Goal: Transaction & Acquisition: Purchase product/service

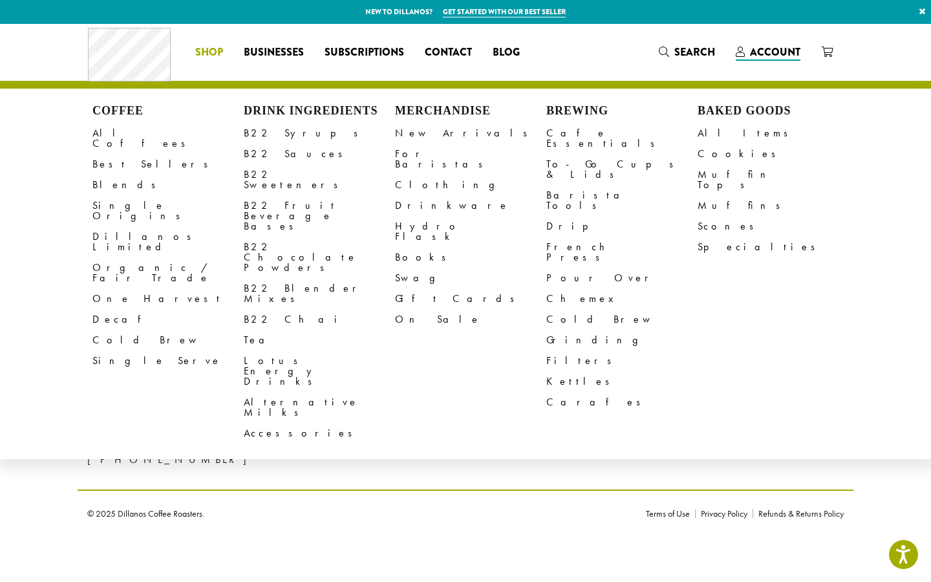
click at [197, 51] on span "Shop" at bounding box center [209, 53] width 28 height 16
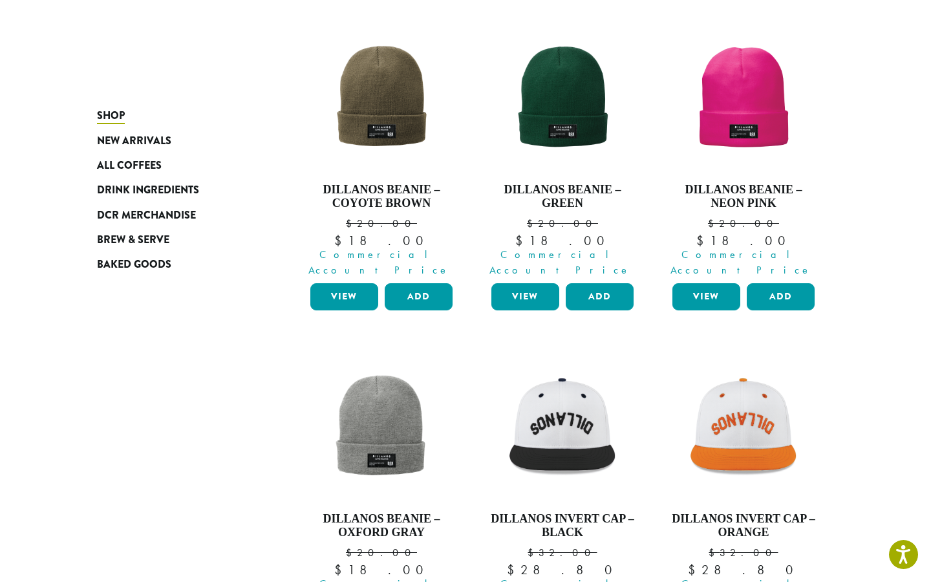
scroll to position [828, 0]
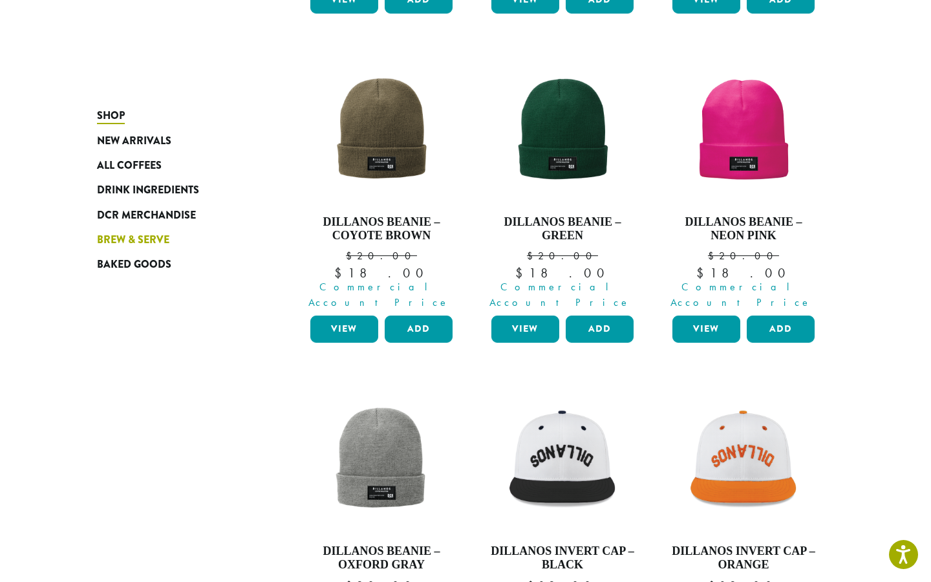
click at [142, 237] on span "Brew & Serve" at bounding box center [133, 240] width 72 height 16
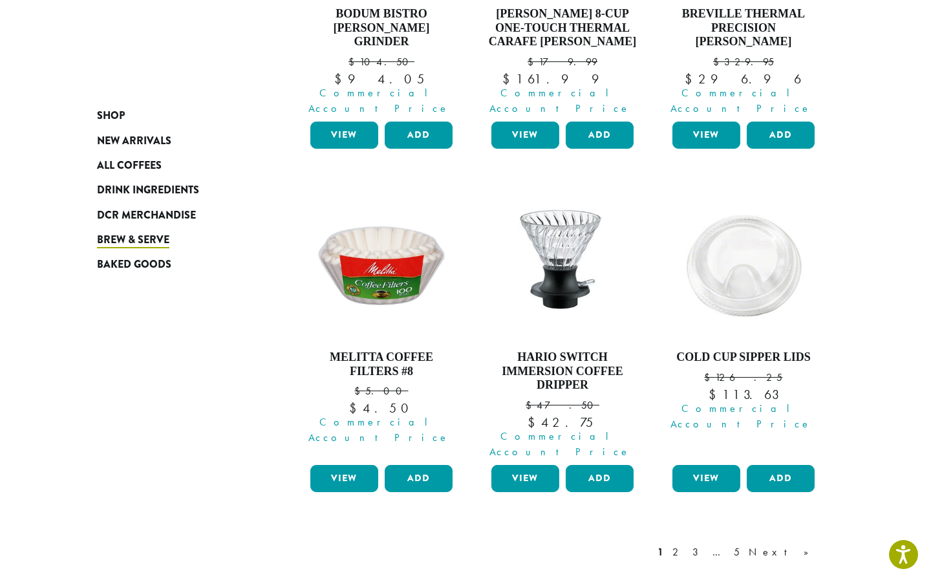
scroll to position [1050, 0]
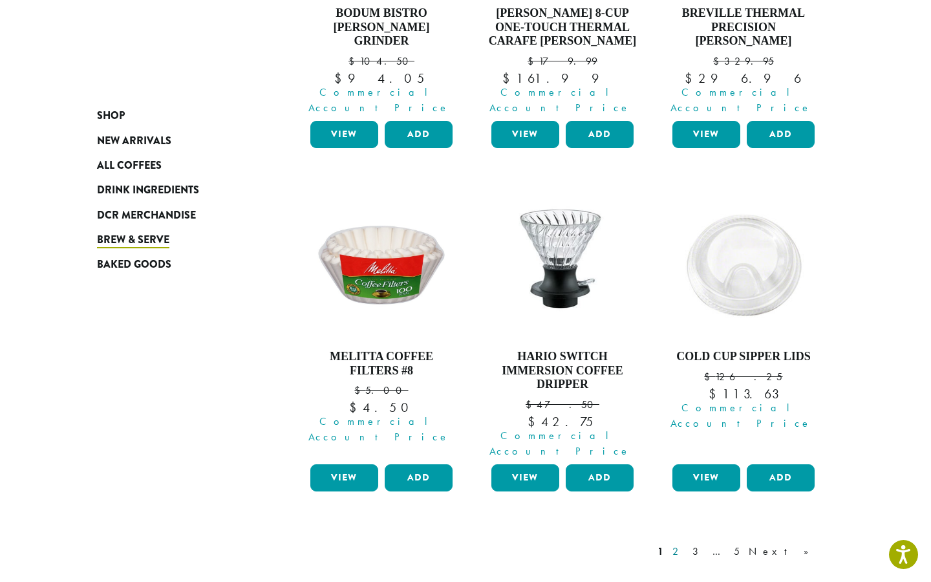
click at [686, 544] on link "2" at bounding box center [678, 552] width 16 height 16
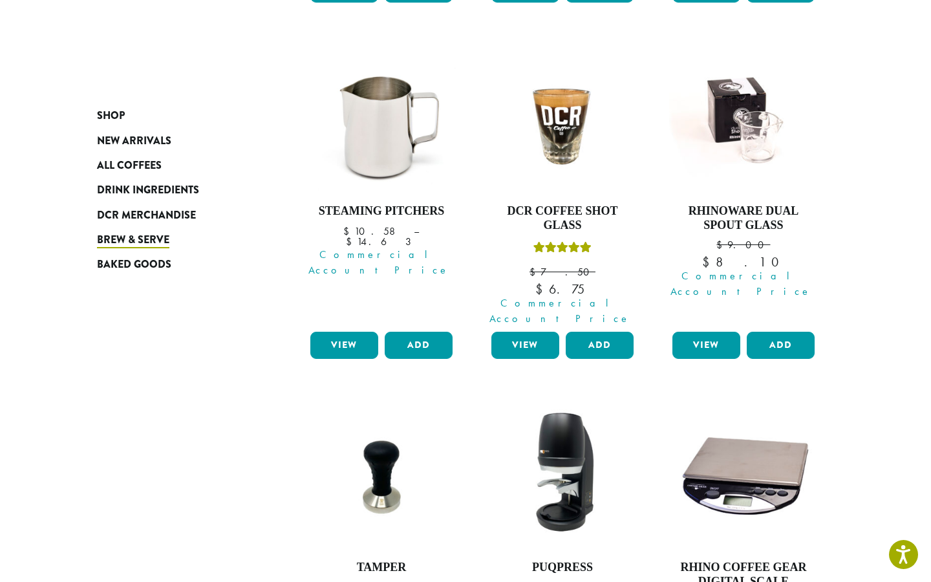
scroll to position [817, 0]
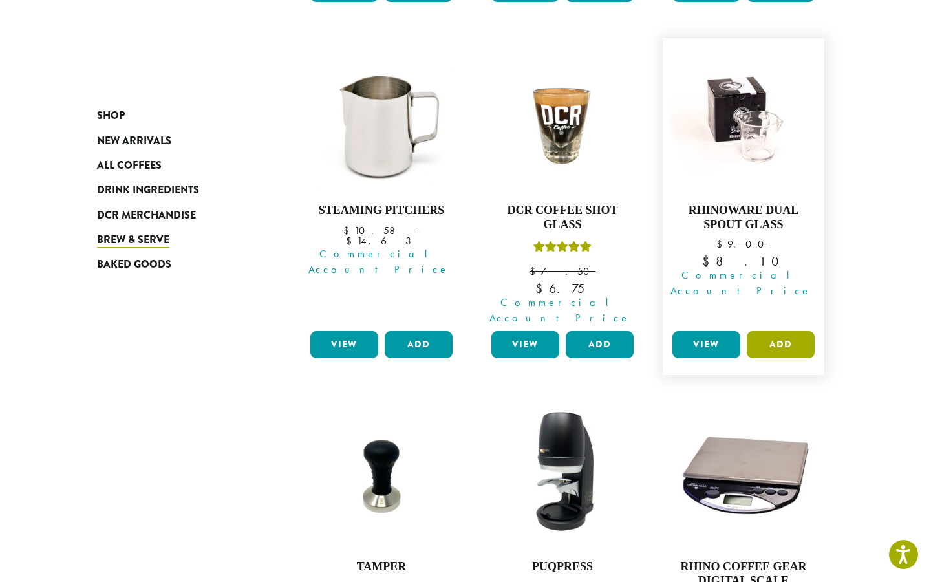
click at [786, 331] on button "Add" at bounding box center [781, 344] width 68 height 27
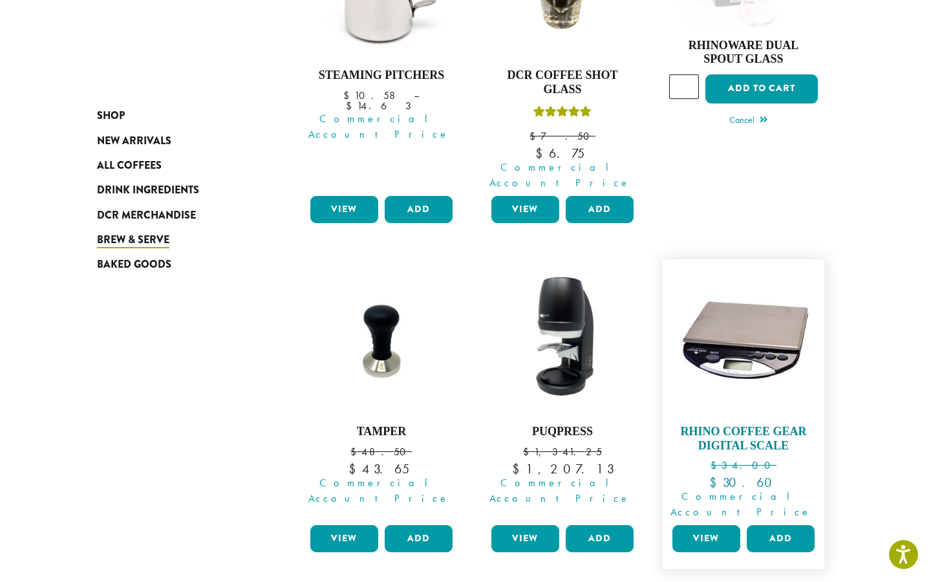
scroll to position [1026, 0]
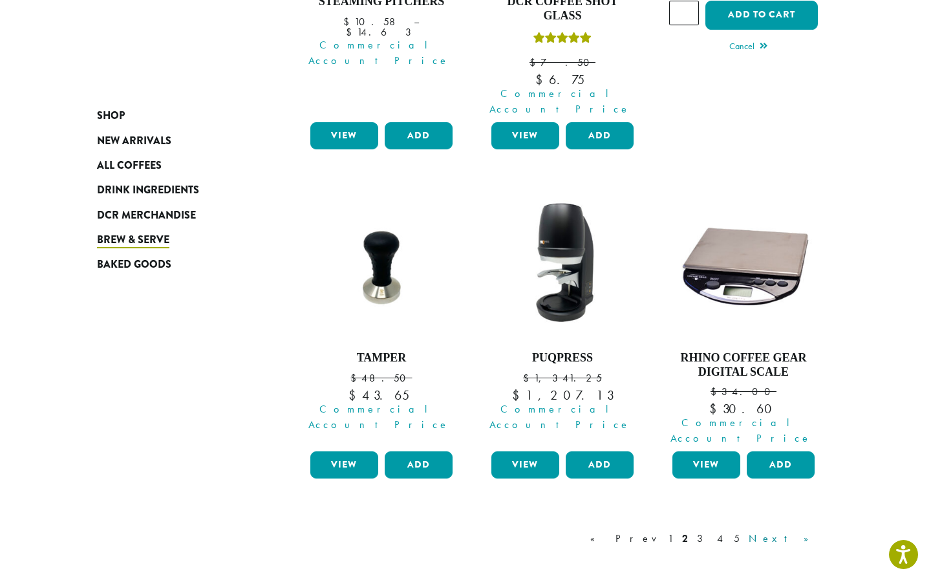
click at [811, 531] on link "Next »" at bounding box center [783, 539] width 74 height 16
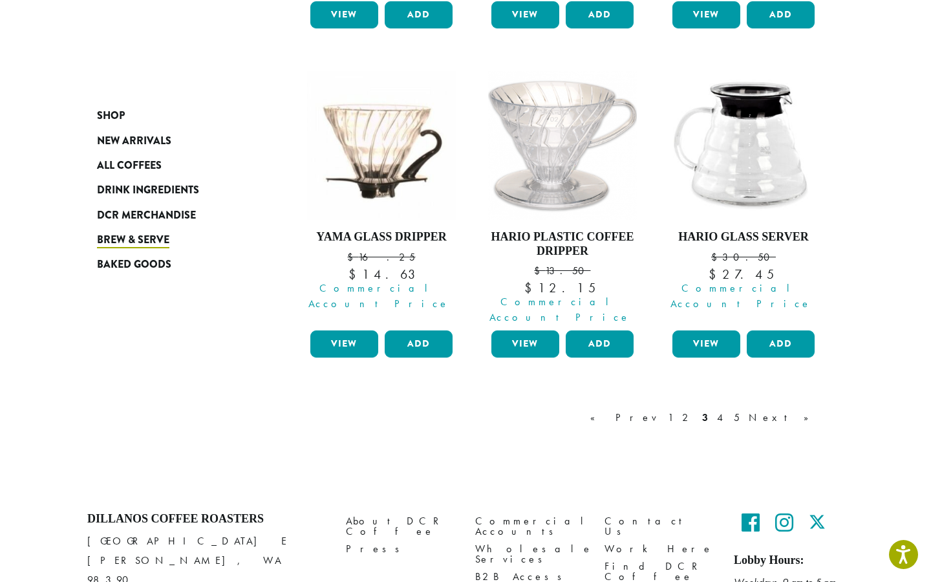
scroll to position [1127, 0]
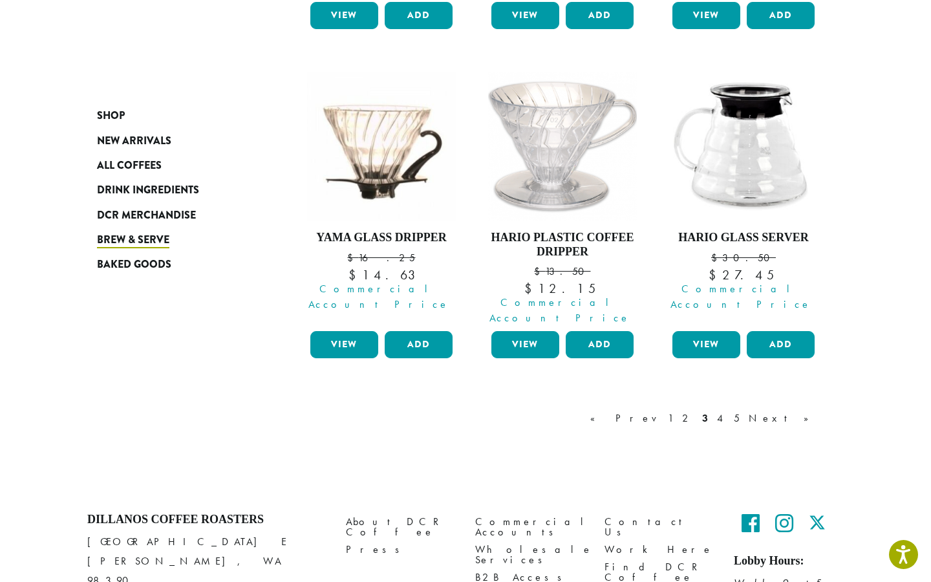
click at [821, 411] on div "« Prev 1 2 3 4 5 Next »" at bounding box center [706, 419] width 237 height 16
click at [814, 411] on link "Next »" at bounding box center [783, 419] width 74 height 16
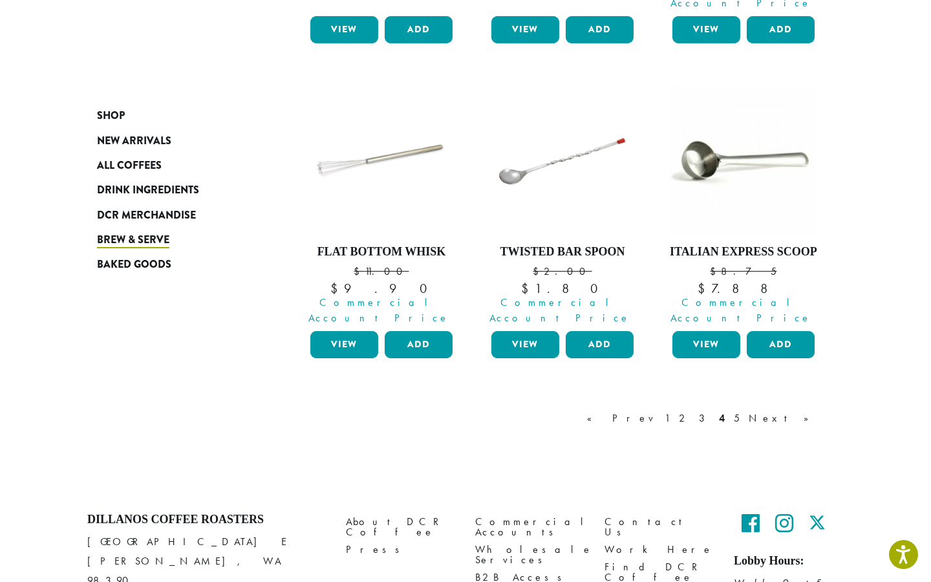
scroll to position [1130, 0]
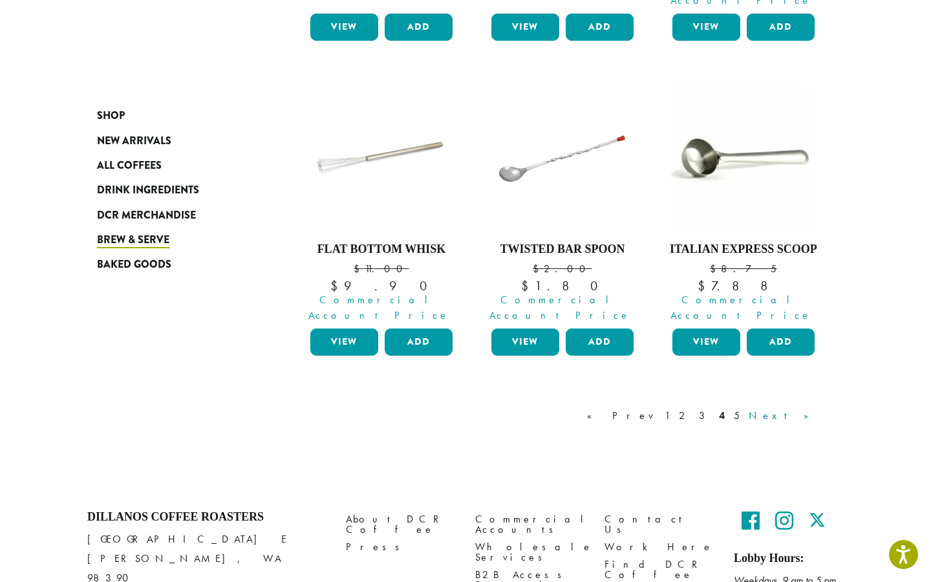
click at [796, 408] on link "Next »" at bounding box center [783, 416] width 74 height 16
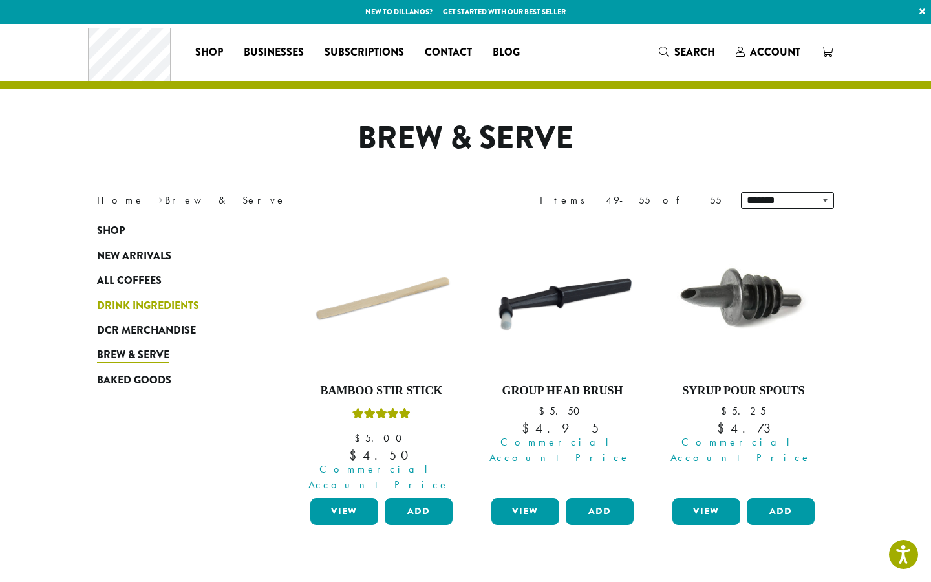
click at [156, 306] on span "Drink Ingredients" at bounding box center [148, 306] width 102 height 16
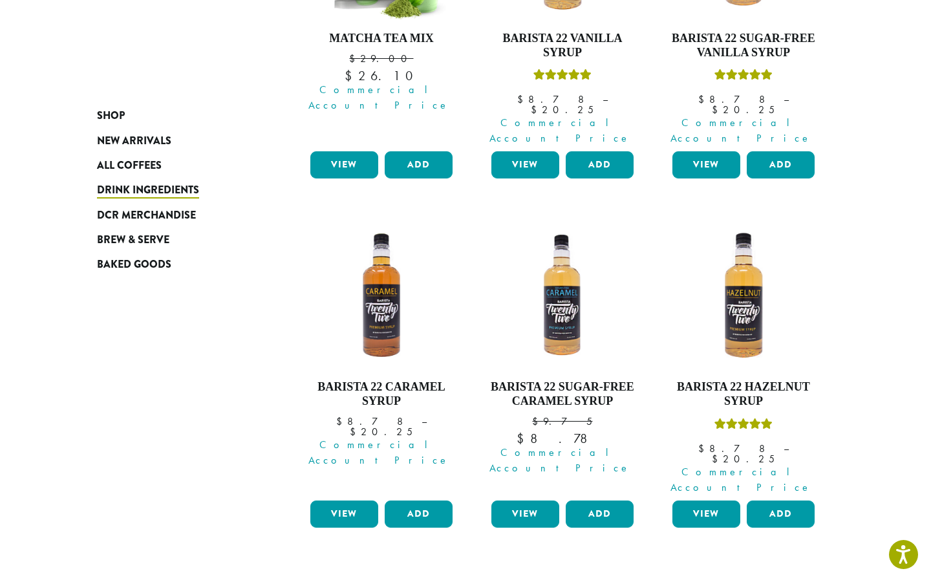
scroll to position [1049, 0]
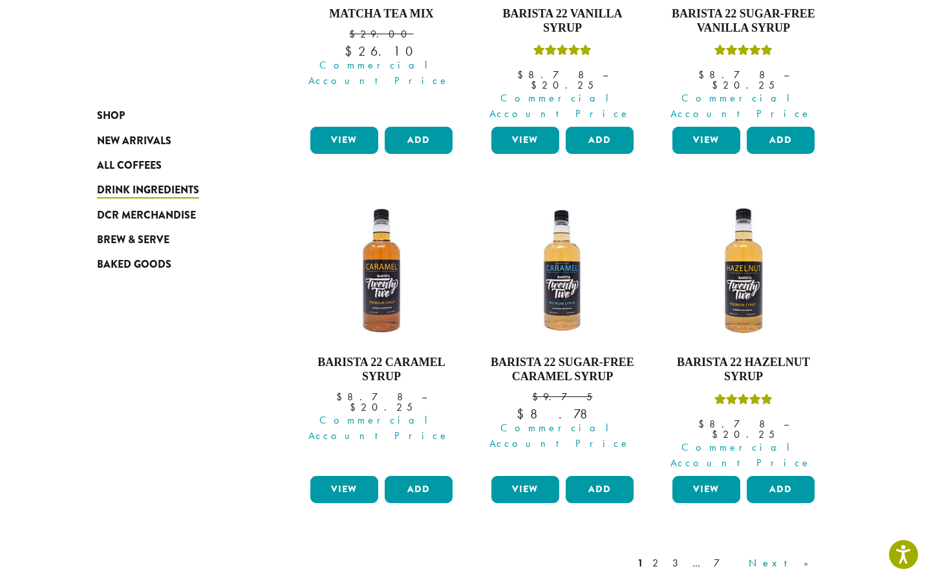
click at [807, 555] on link "Next »" at bounding box center [783, 563] width 74 height 16
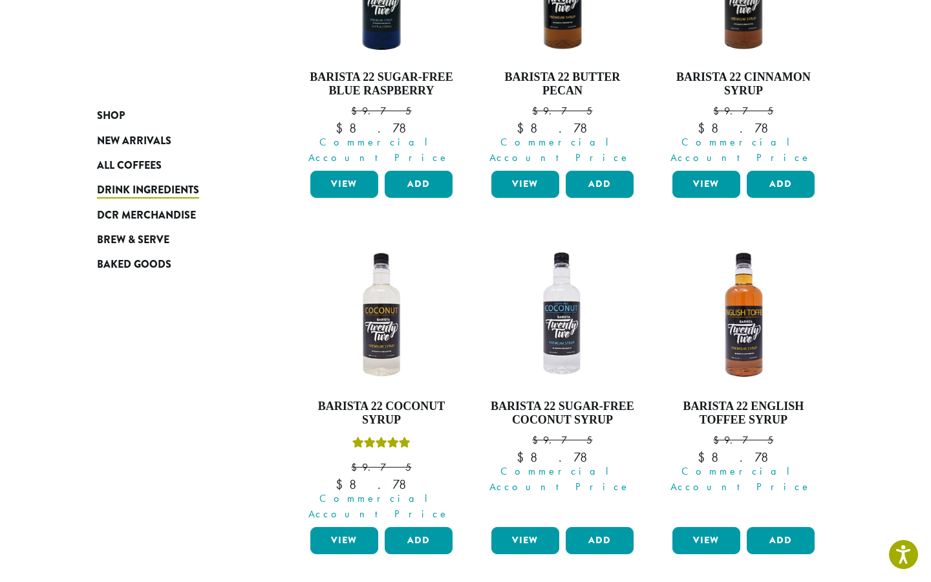
scroll to position [1036, 0]
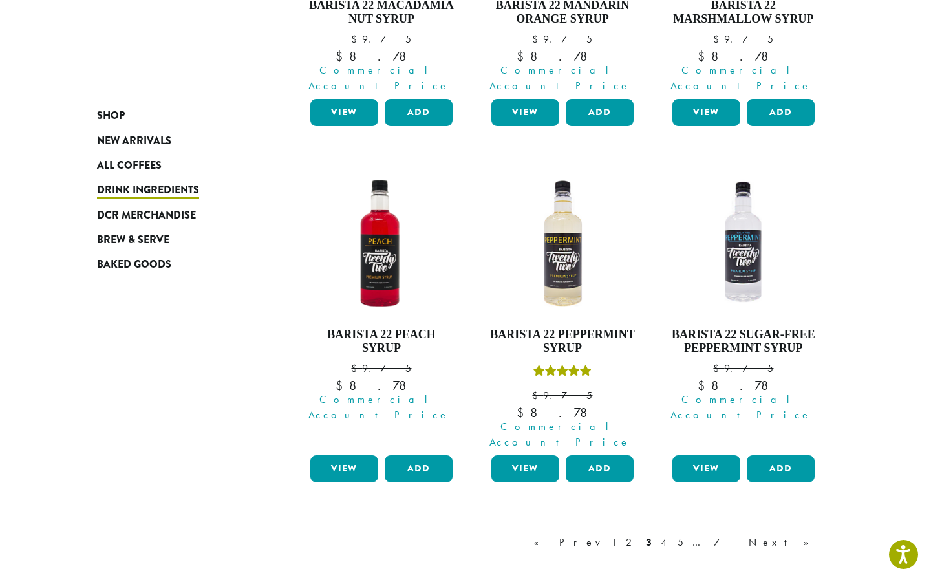
scroll to position [1077, 0]
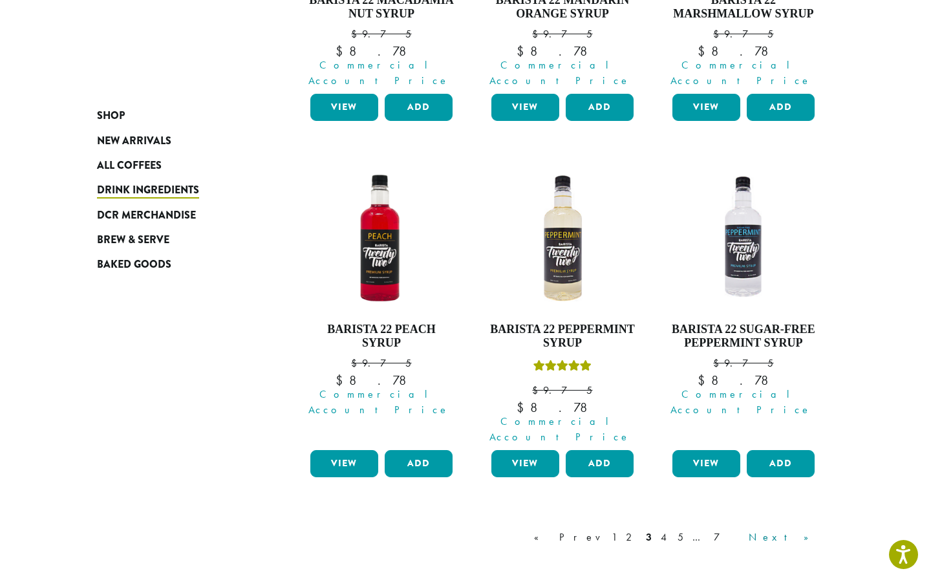
click at [812, 530] on link "Next »" at bounding box center [783, 538] width 74 height 16
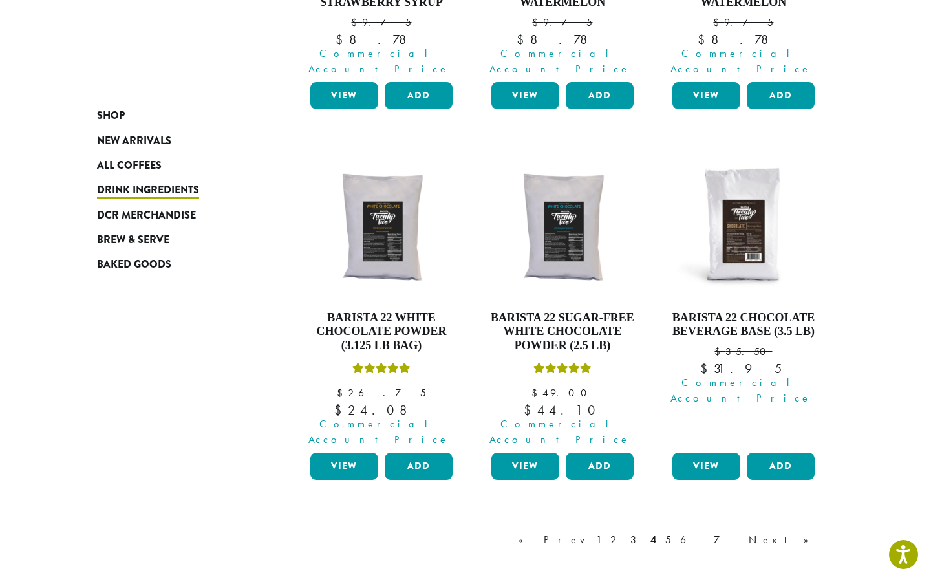
scroll to position [1223, 0]
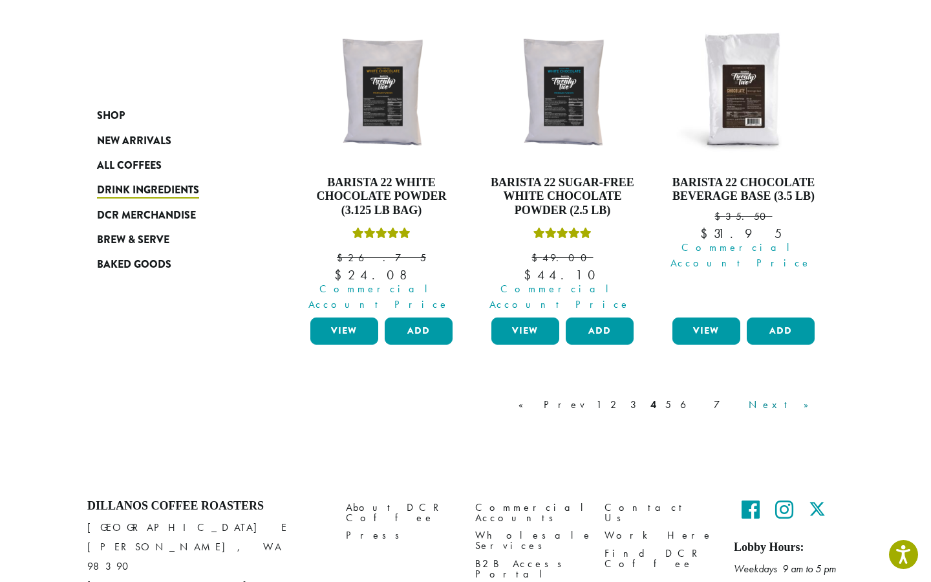
click at [799, 397] on link "Next »" at bounding box center [783, 405] width 74 height 16
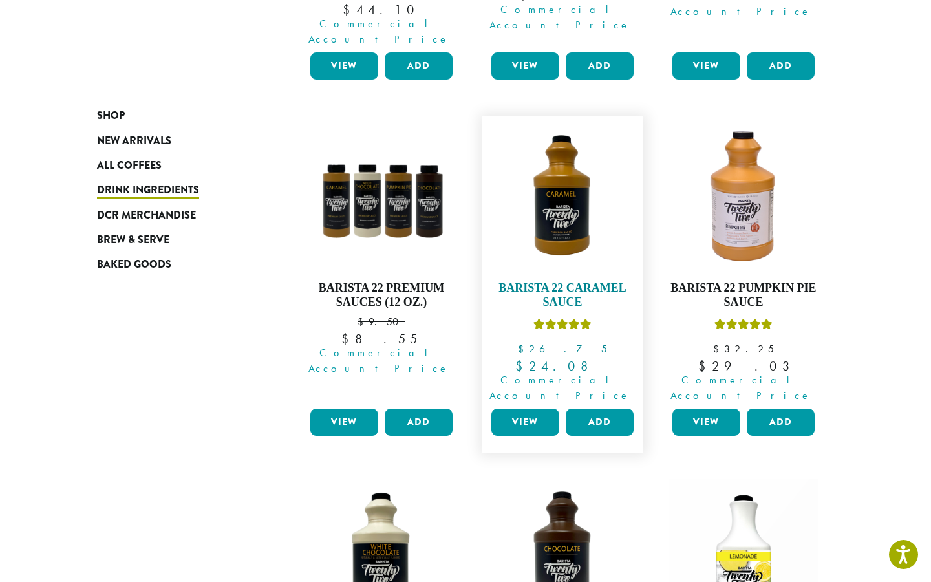
scroll to position [475, 0]
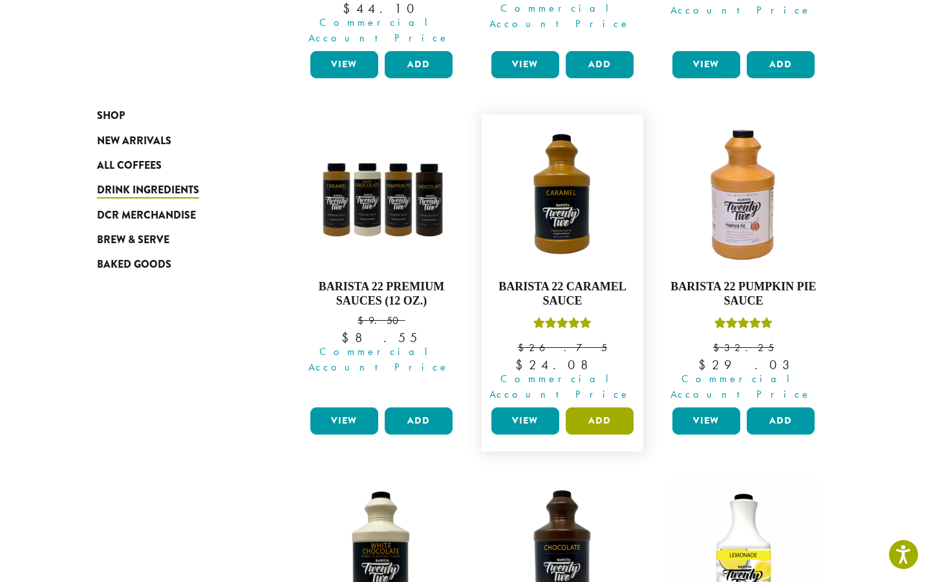
click at [614, 407] on button "Add" at bounding box center [600, 420] width 68 height 27
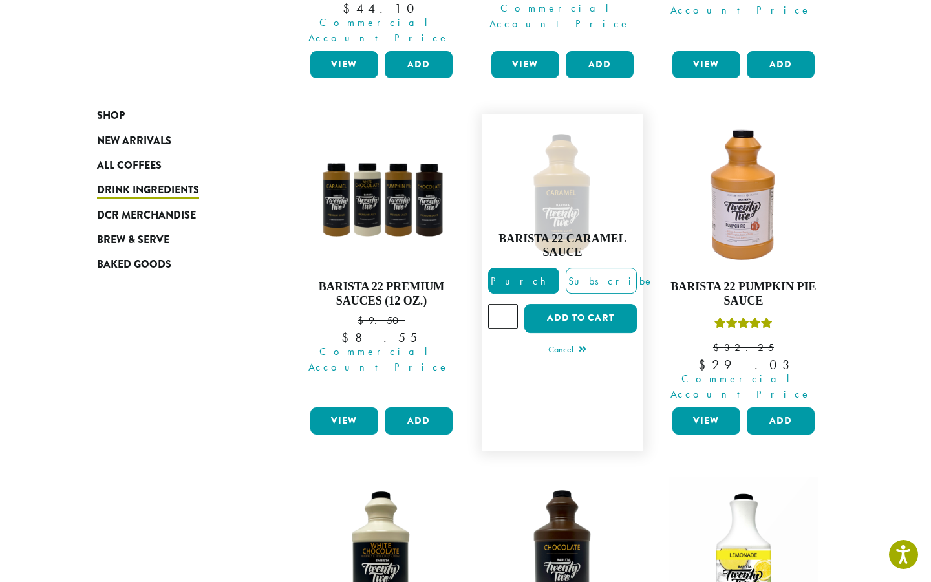
type input "*"
click at [507, 304] on input "*" at bounding box center [503, 316] width 30 height 25
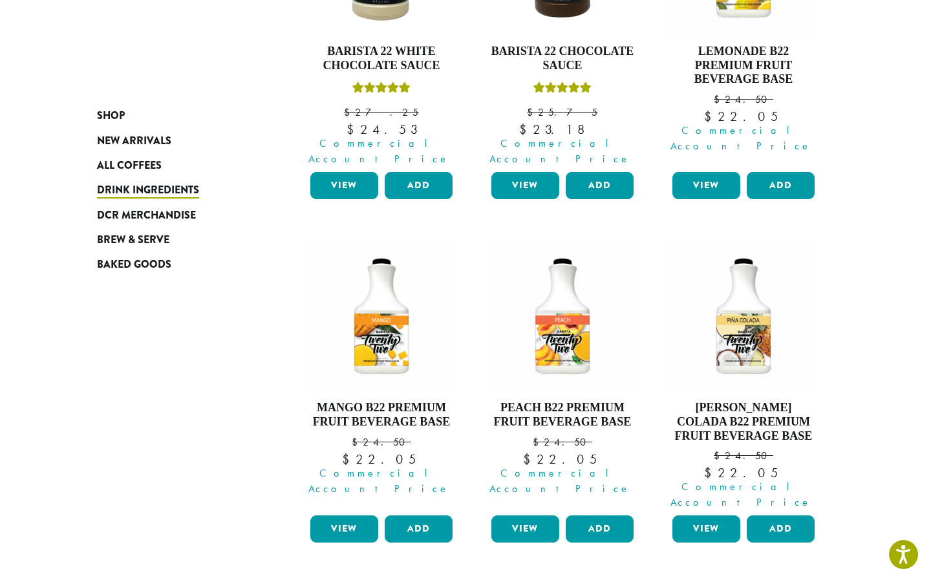
scroll to position [1265, 0]
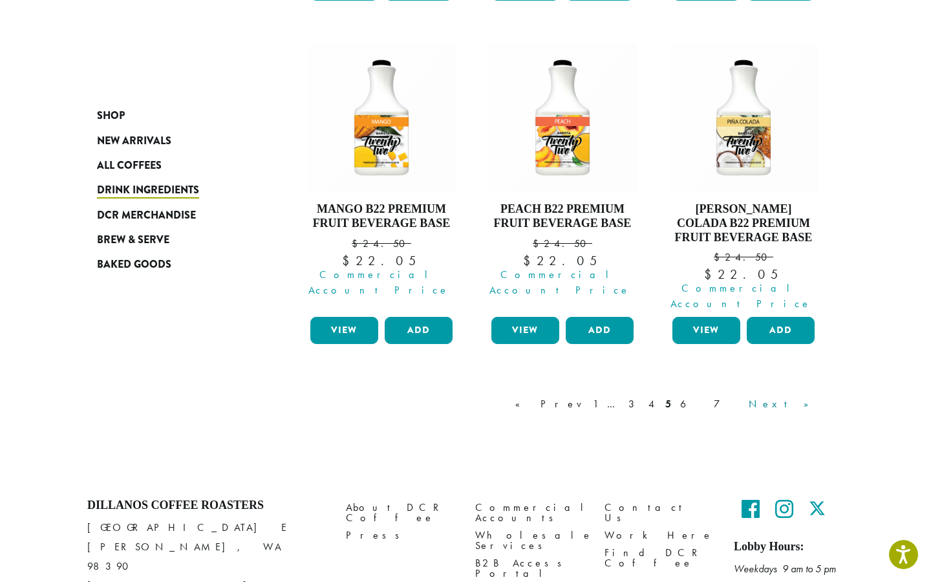
click at [801, 396] on link "Next »" at bounding box center [783, 404] width 74 height 16
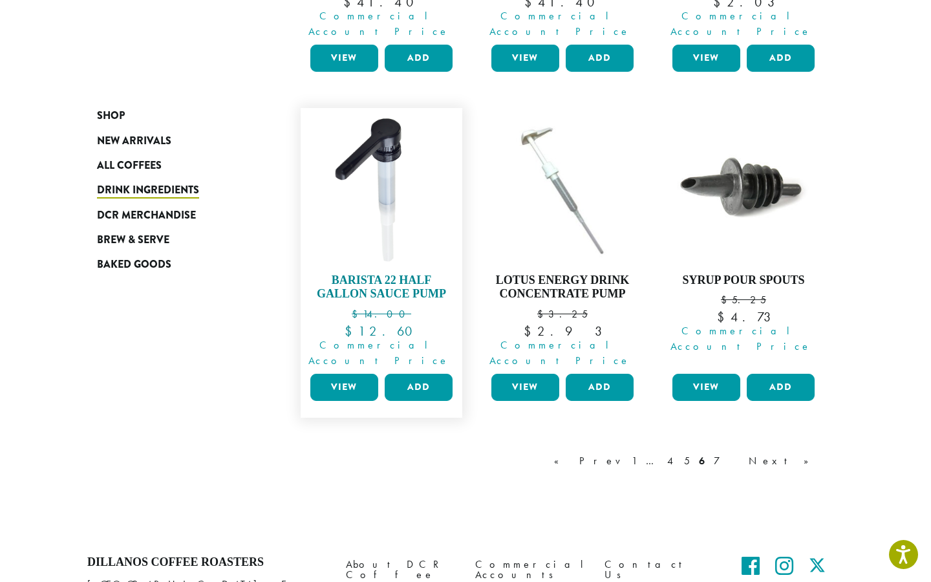
scroll to position [1102, 0]
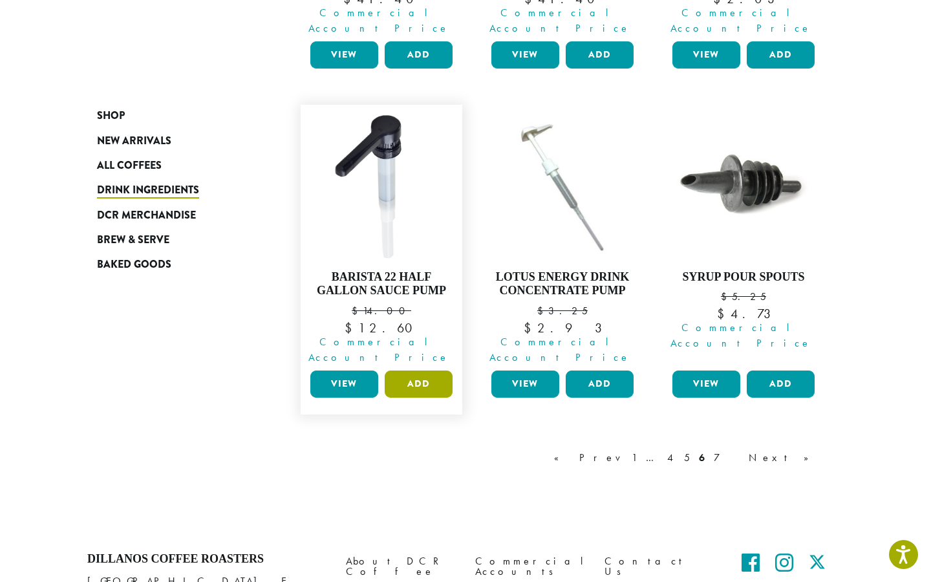
click at [431, 370] on button "Add" at bounding box center [419, 383] width 68 height 27
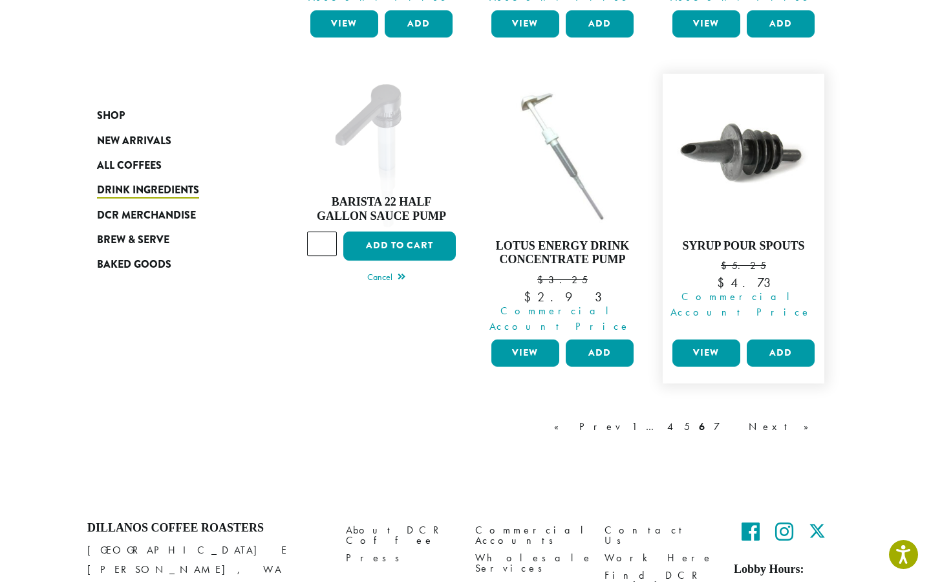
scroll to position [1139, 0]
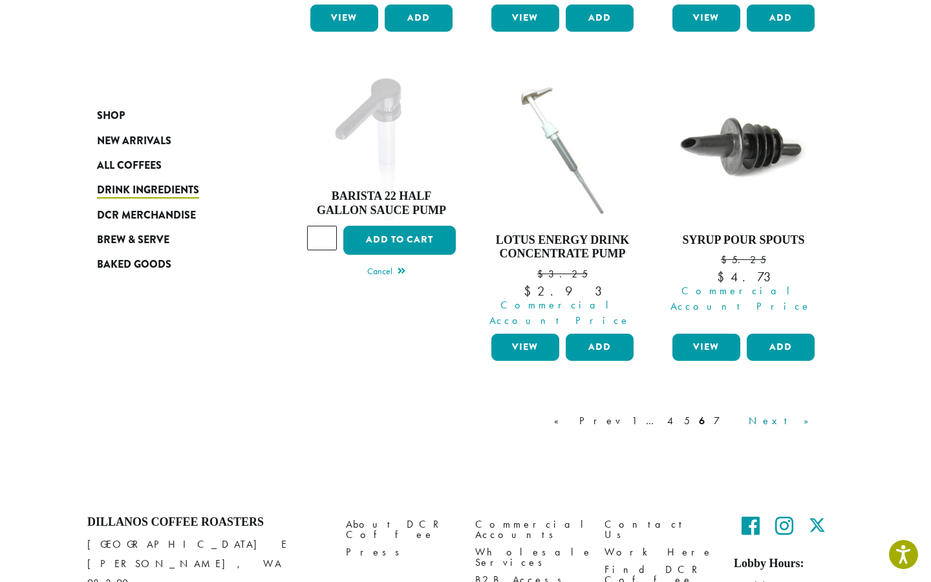
click at [804, 413] on link "Next »" at bounding box center [783, 421] width 74 height 16
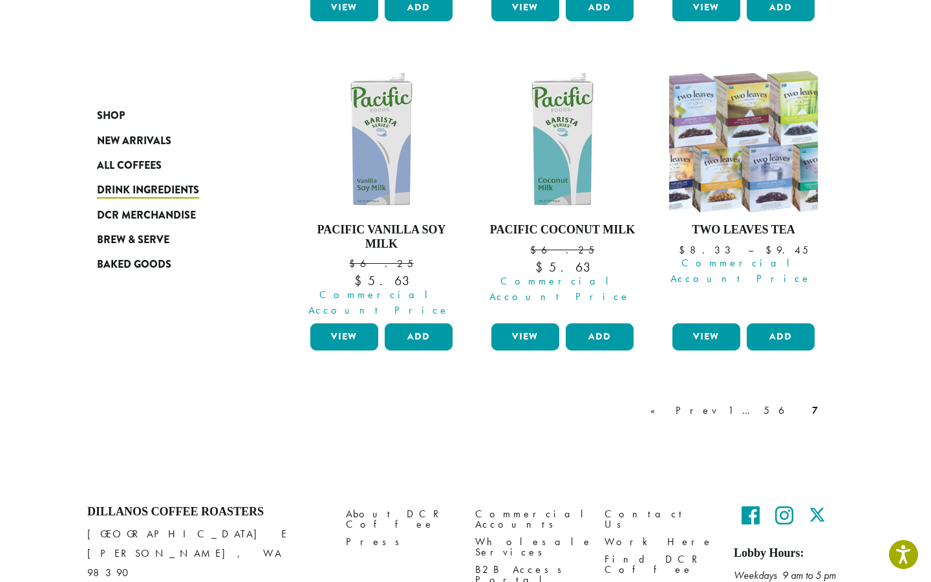
scroll to position [842, 0]
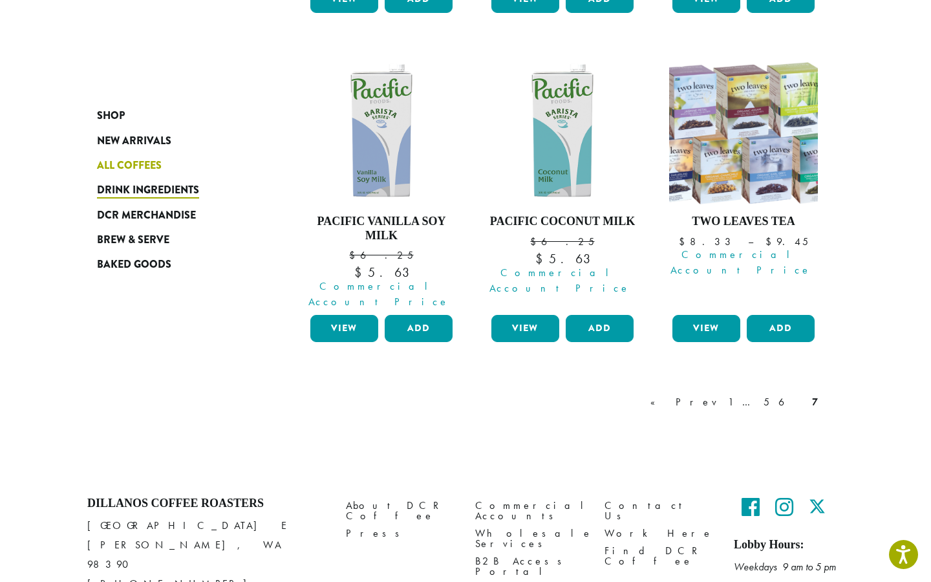
click at [144, 154] on link "All Coffees" at bounding box center [174, 165] width 155 height 25
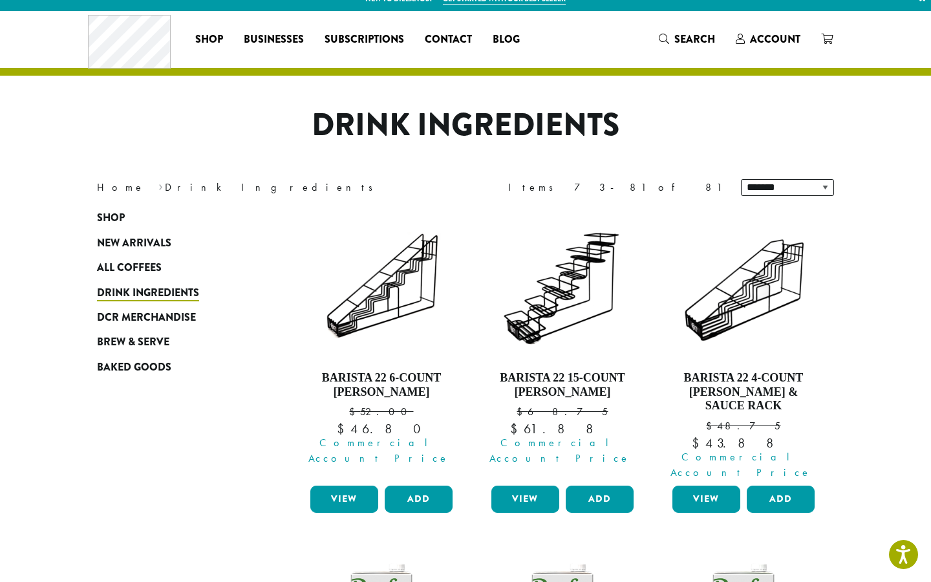
scroll to position [0, 0]
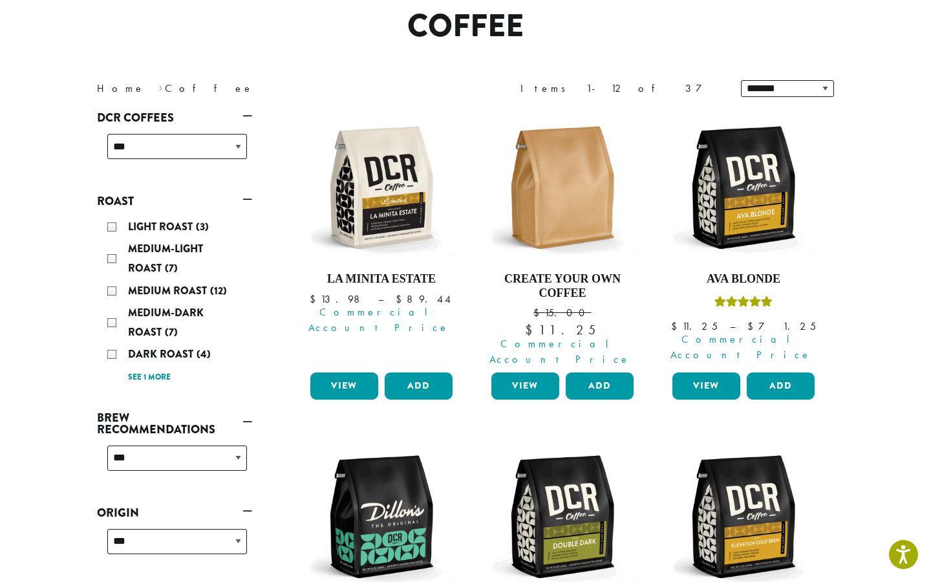
scroll to position [114, 0]
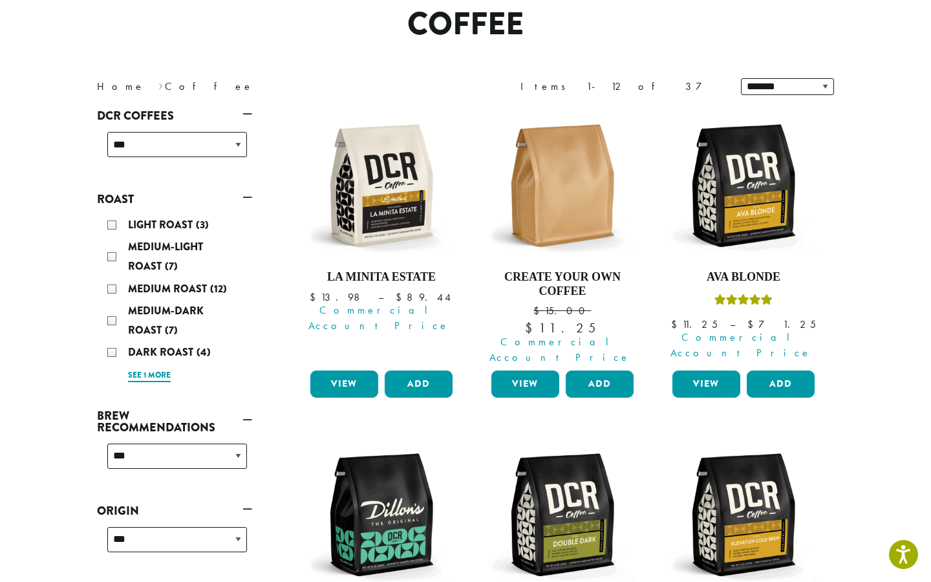
click at [158, 374] on link "See 1 more" at bounding box center [149, 375] width 43 height 13
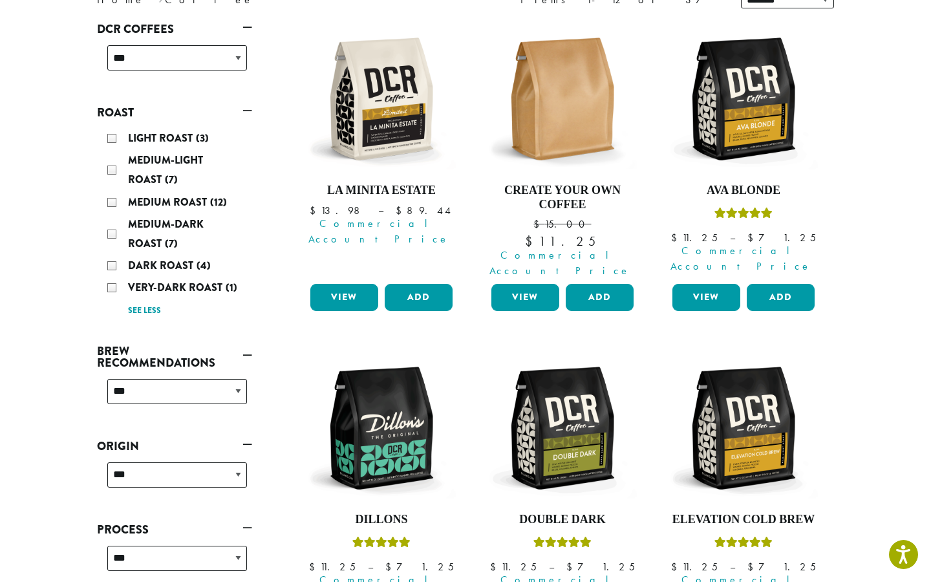
scroll to position [199, 0]
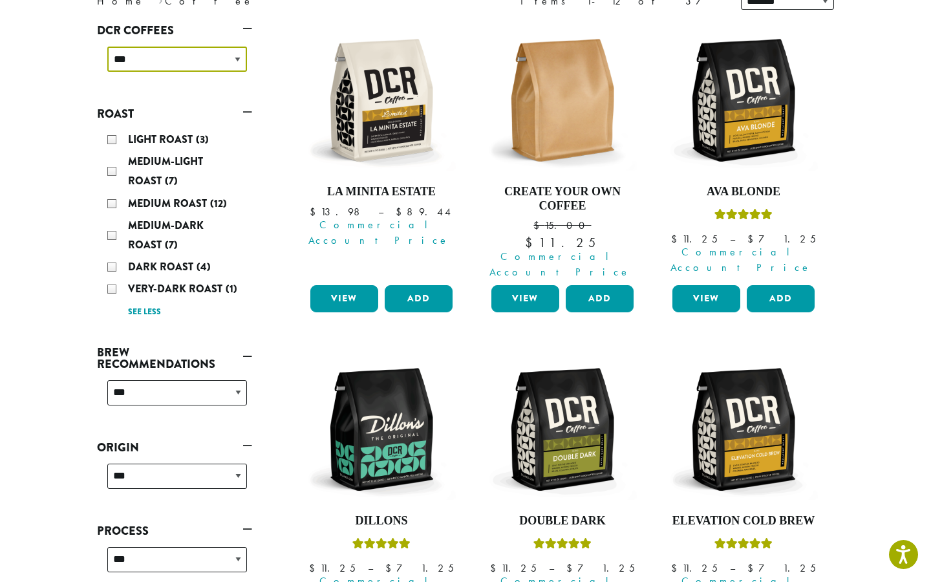
click at [207, 56] on select "**********" at bounding box center [177, 59] width 140 height 25
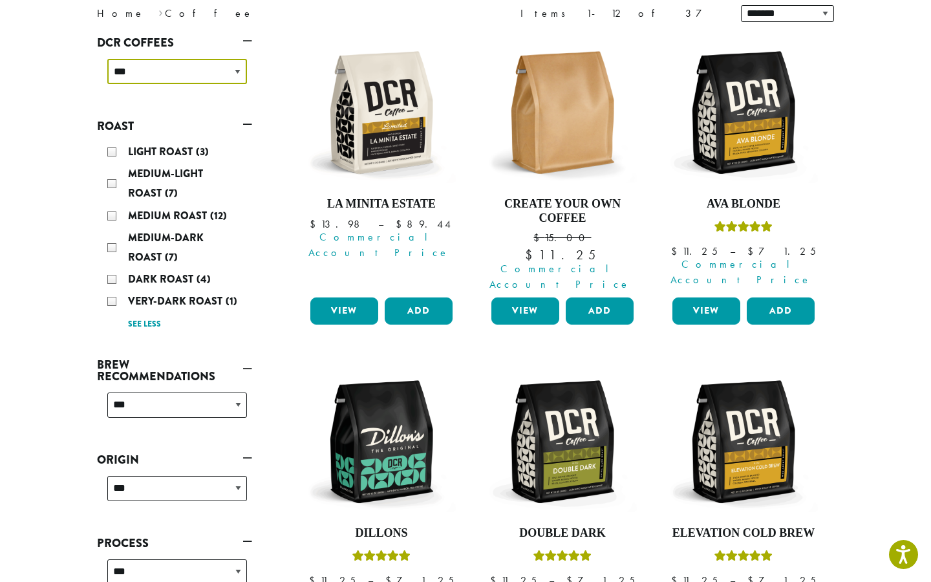
scroll to position [0, 0]
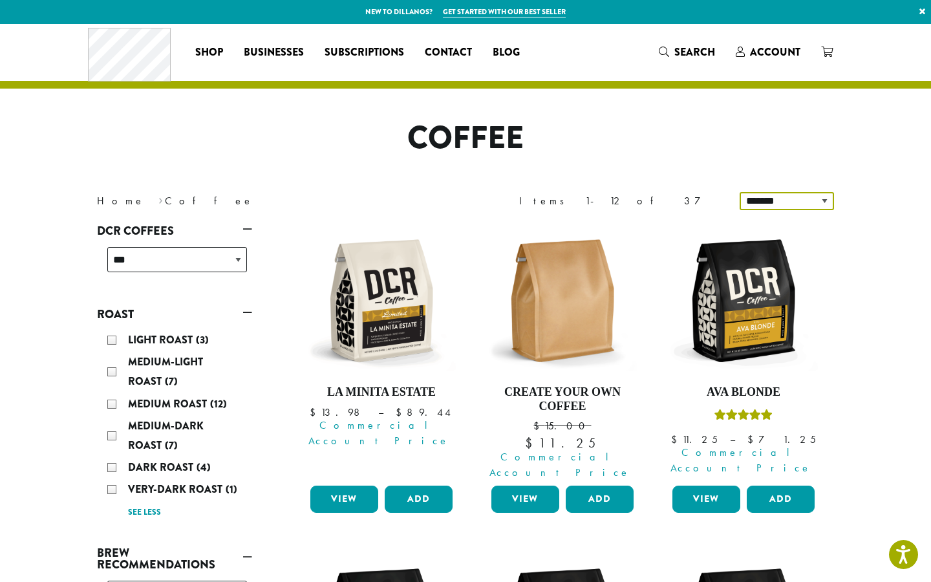
click at [822, 195] on select "**********" at bounding box center [787, 201] width 94 height 18
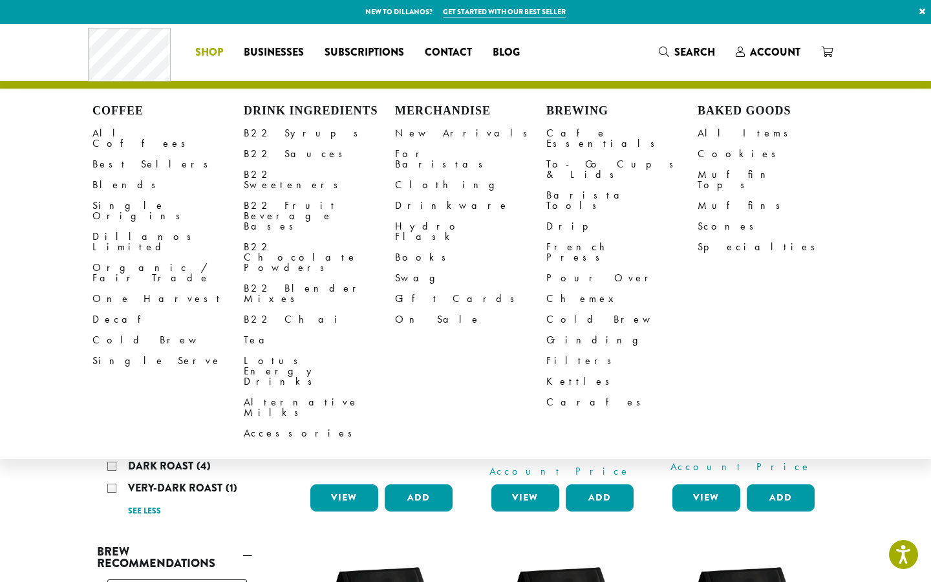
click at [213, 48] on span "Shop" at bounding box center [209, 53] width 28 height 16
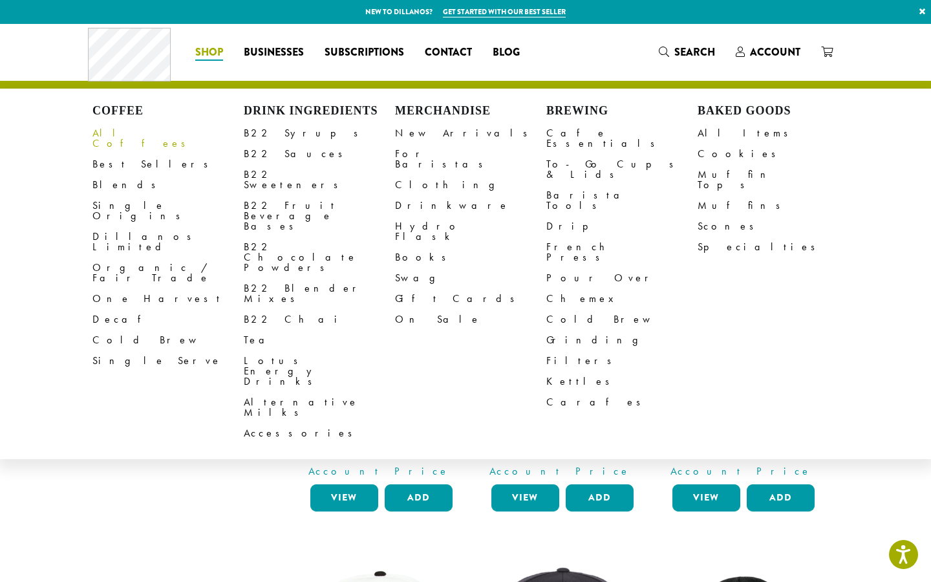
click at [116, 134] on link "All Coffees" at bounding box center [167, 138] width 151 height 31
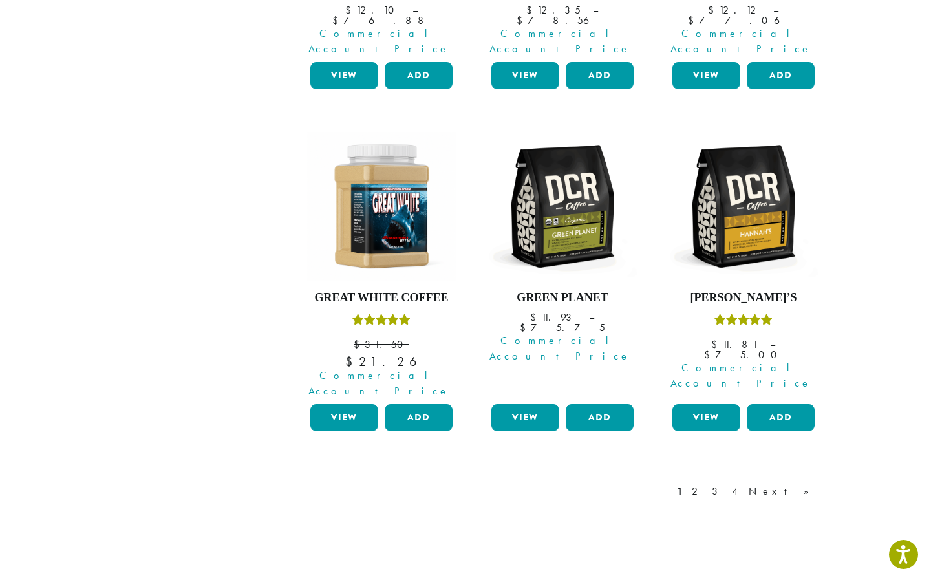
scroll to position [1084, 0]
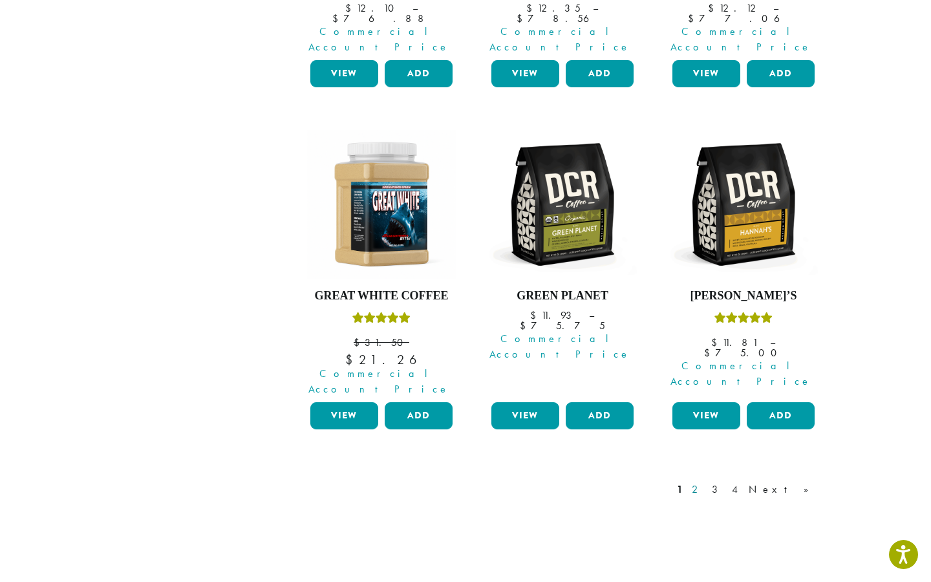
click at [705, 482] on link "2" at bounding box center [697, 490] width 16 height 16
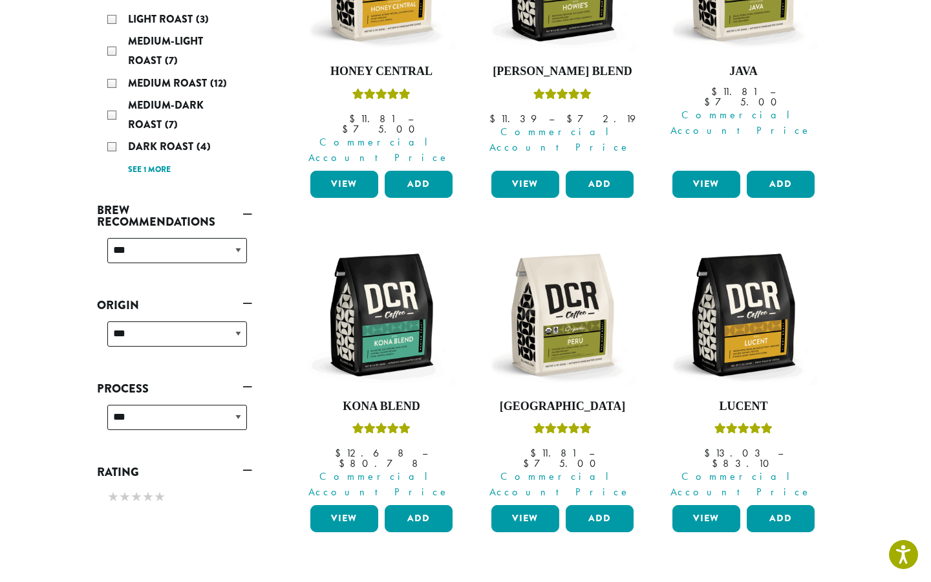
scroll to position [237, 0]
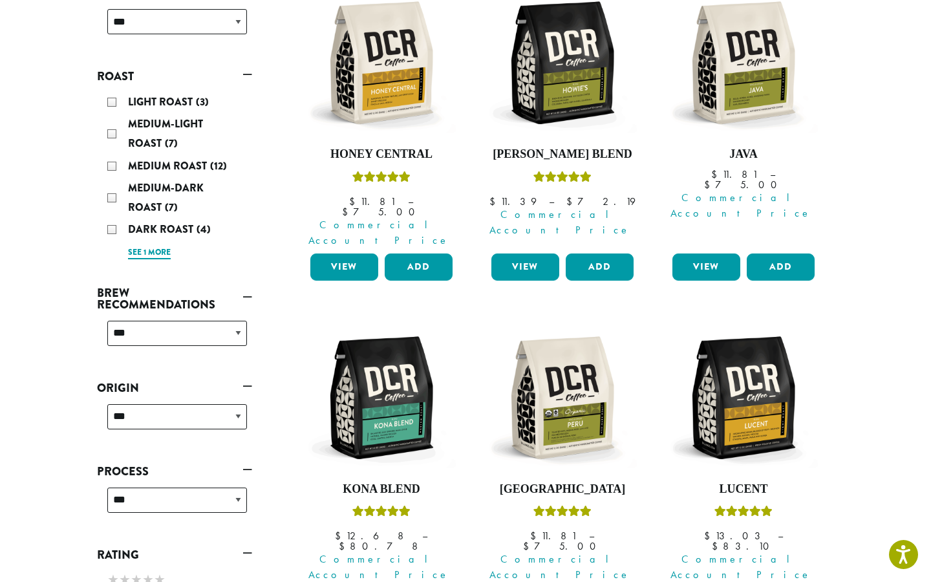
click at [156, 252] on link "See 1 more" at bounding box center [149, 252] width 43 height 13
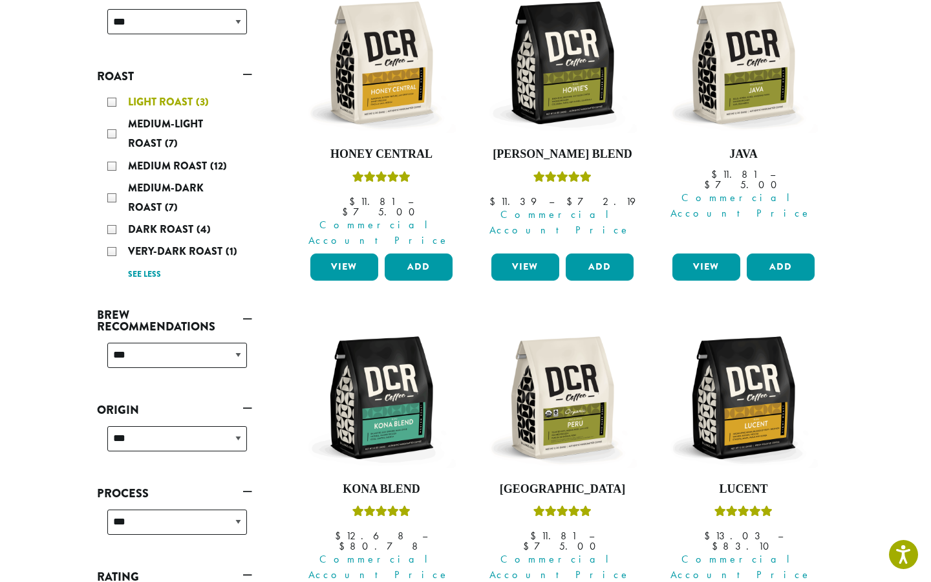
click at [155, 102] on span "Light Roast" at bounding box center [162, 101] width 68 height 15
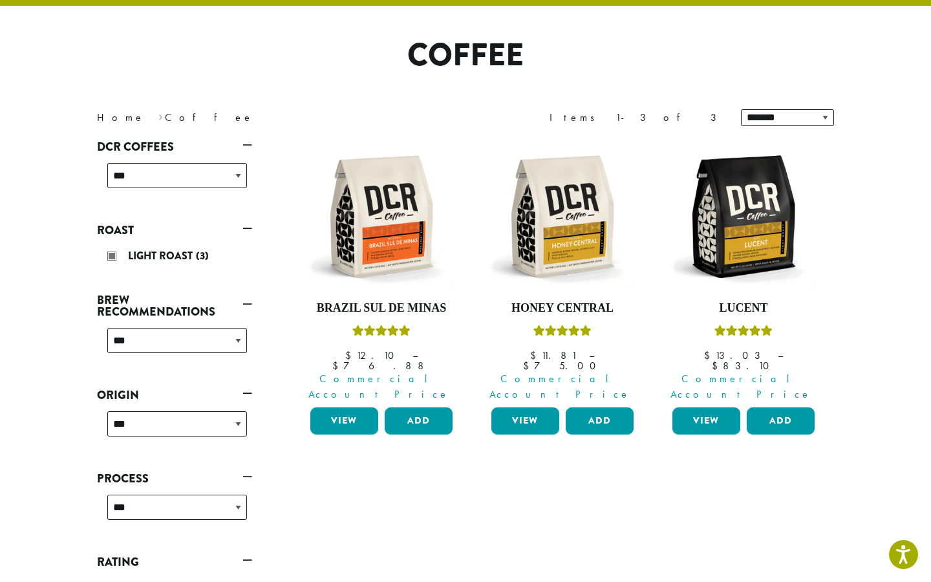
scroll to position [80, 0]
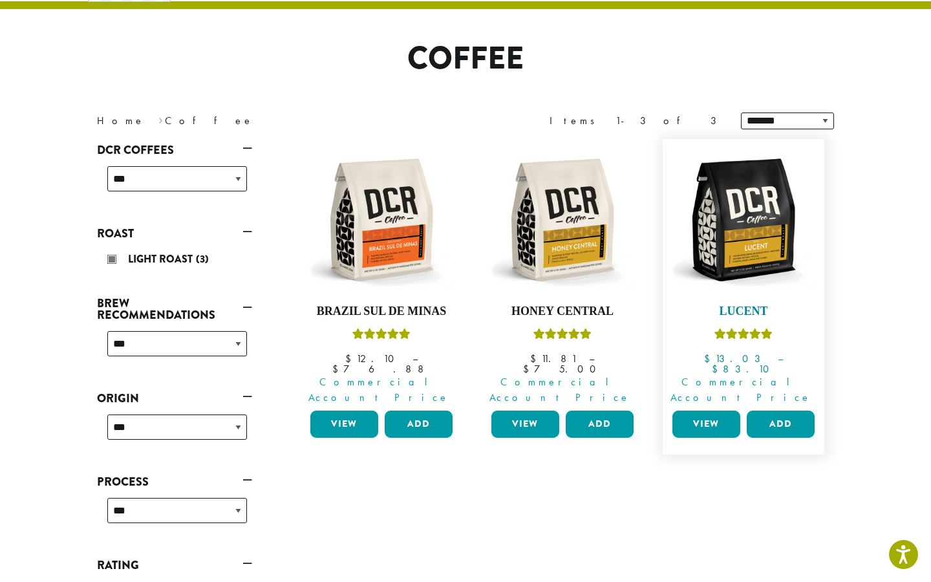
click at [759, 255] on img at bounding box center [743, 219] width 149 height 149
click at [709, 411] on link "View" at bounding box center [706, 424] width 68 height 27
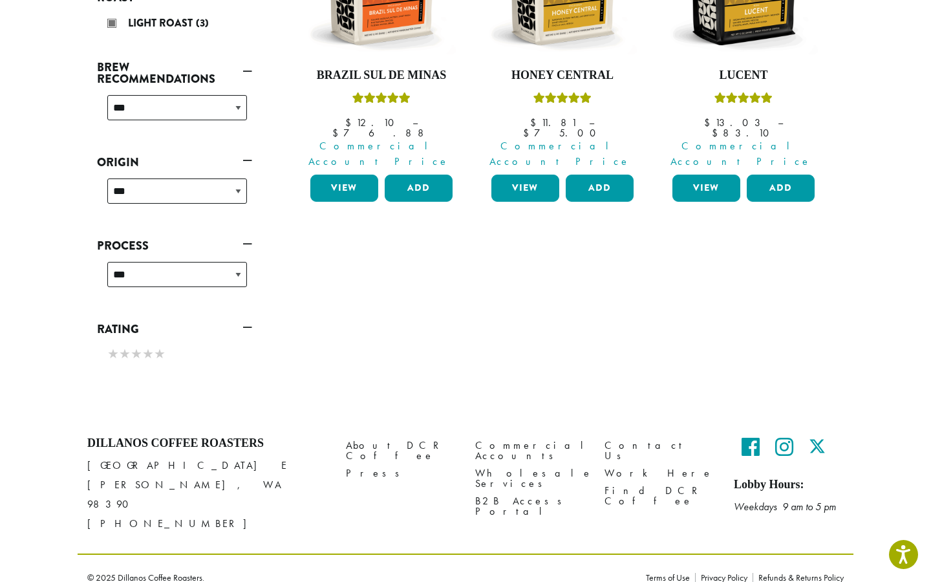
scroll to position [0, 0]
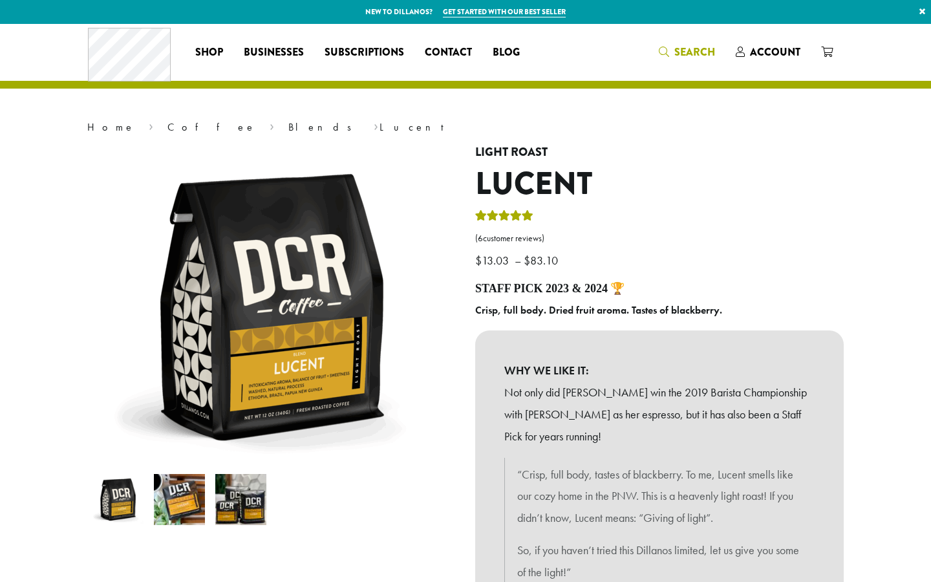
click at [691, 58] on span "Search" at bounding box center [694, 52] width 41 height 15
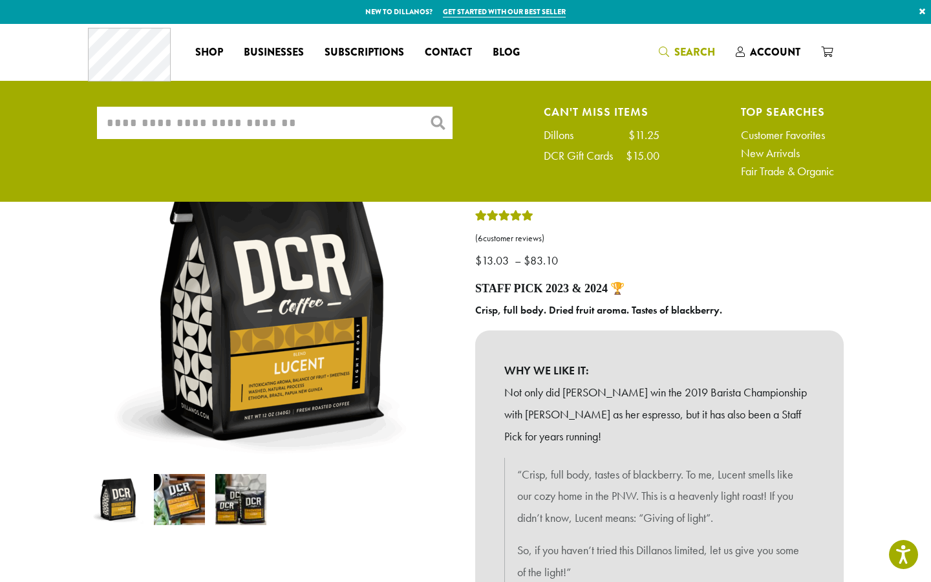
click at [287, 133] on input "What are you searching for?" at bounding box center [275, 123] width 356 height 32
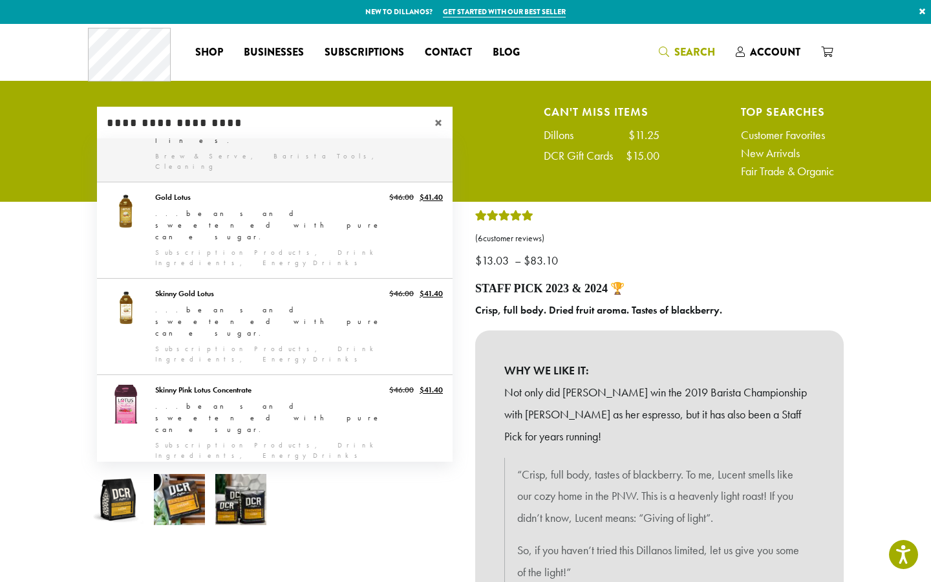
scroll to position [316, 0]
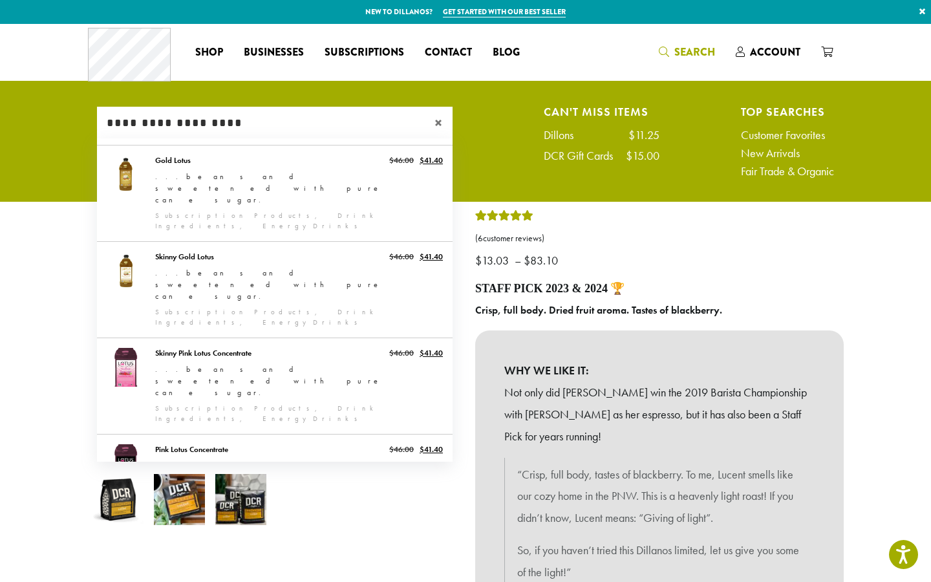
click at [242, 123] on input "**********" at bounding box center [275, 123] width 356 height 32
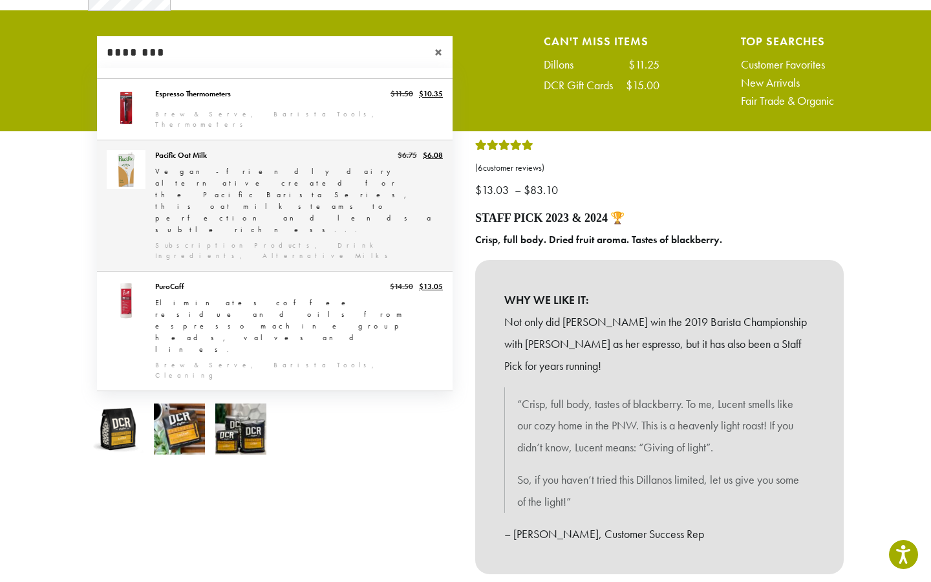
scroll to position [0, 0]
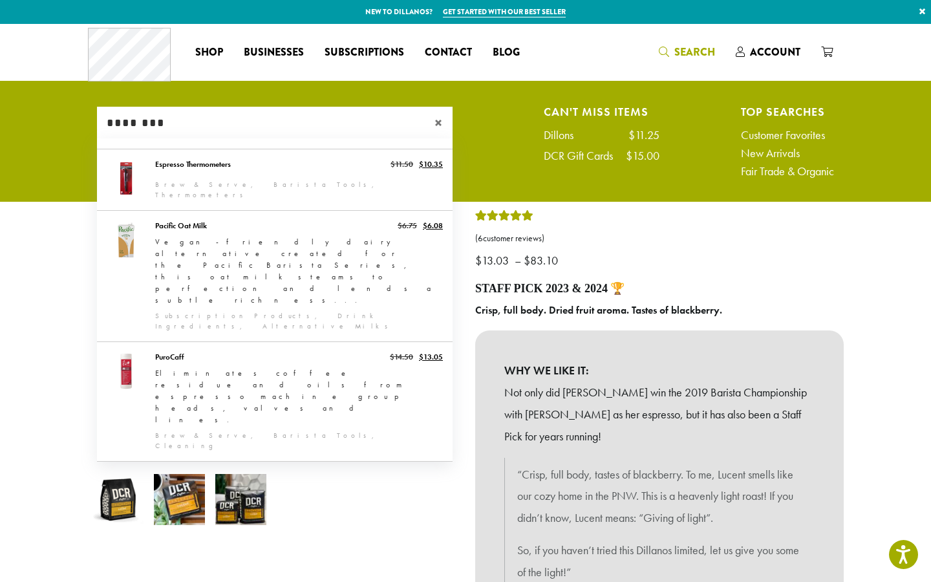
click at [231, 133] on input "********" at bounding box center [275, 123] width 356 height 32
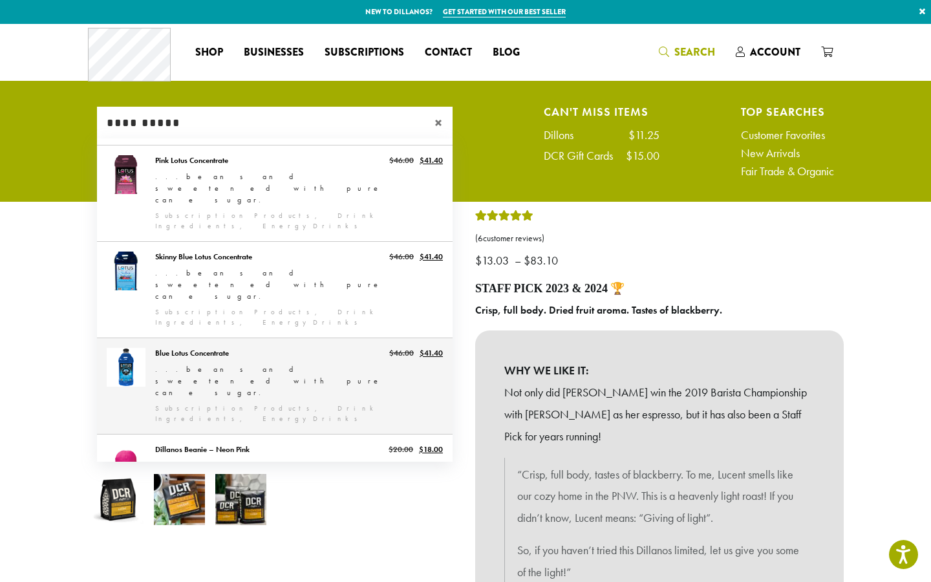
scroll to position [297, 0]
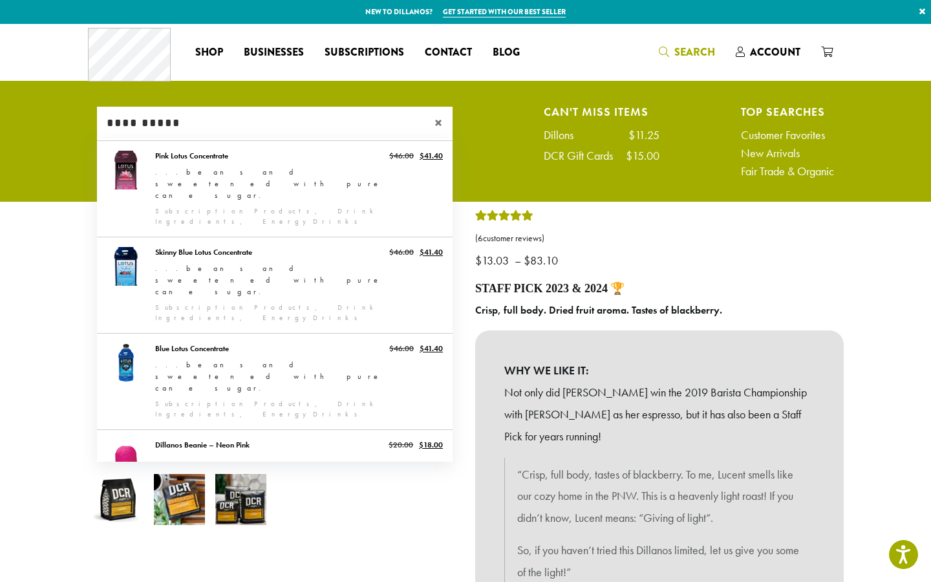
type input "**********"
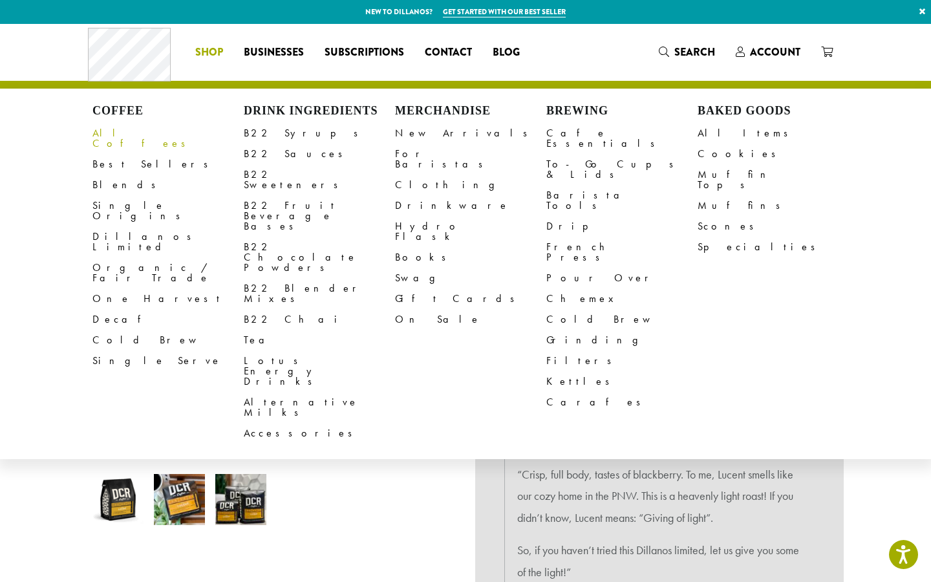
click at [133, 141] on link "All Coffees" at bounding box center [167, 138] width 151 height 31
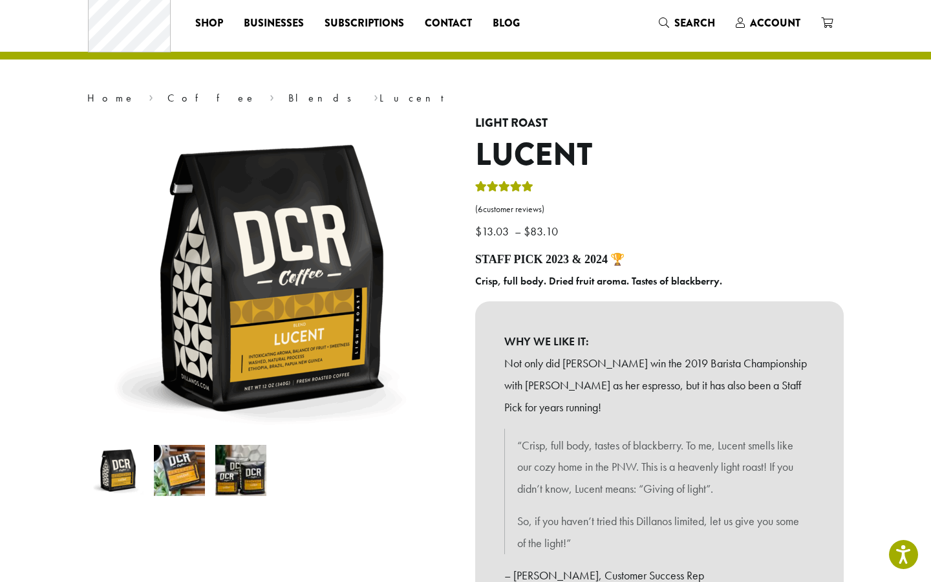
scroll to position [30, 0]
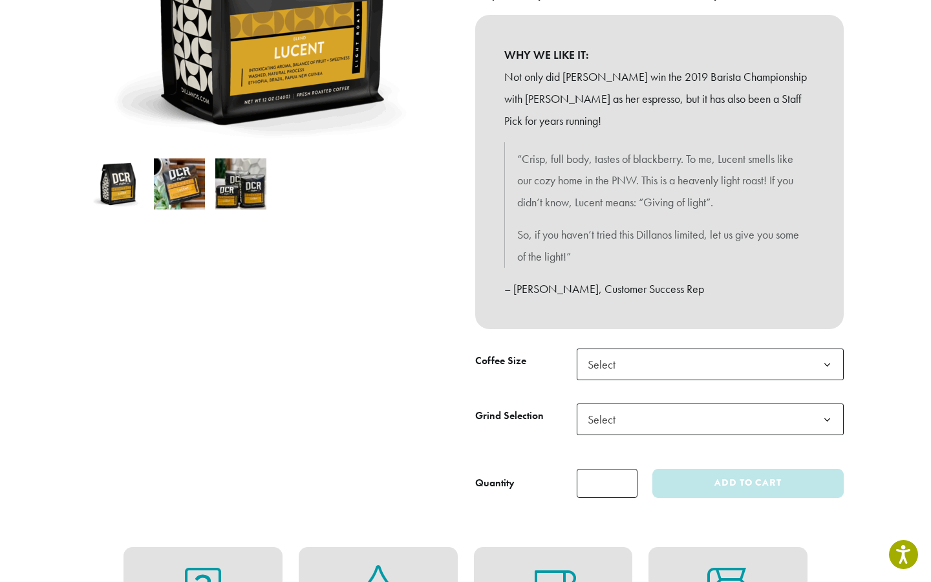
scroll to position [321, 0]
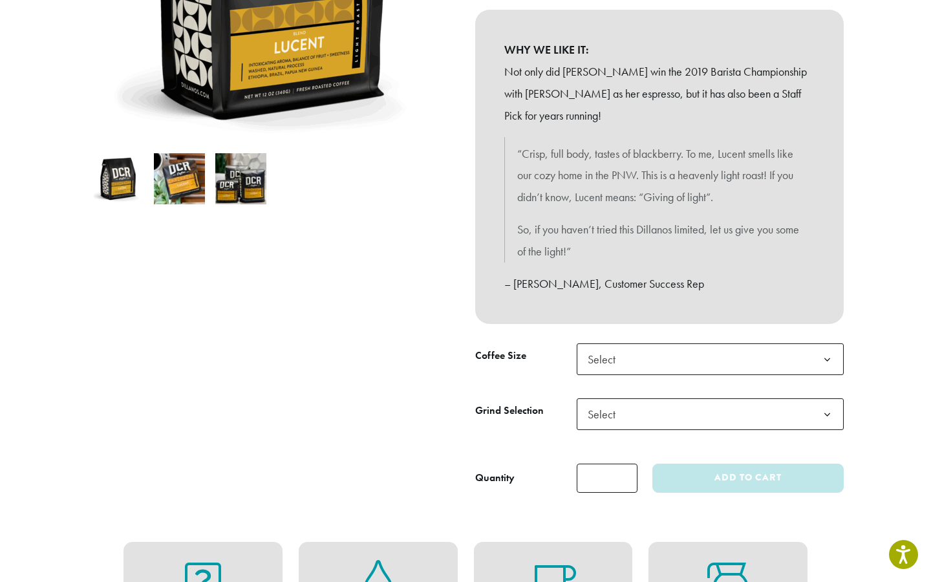
click at [718, 361] on span "Select" at bounding box center [710, 359] width 267 height 32
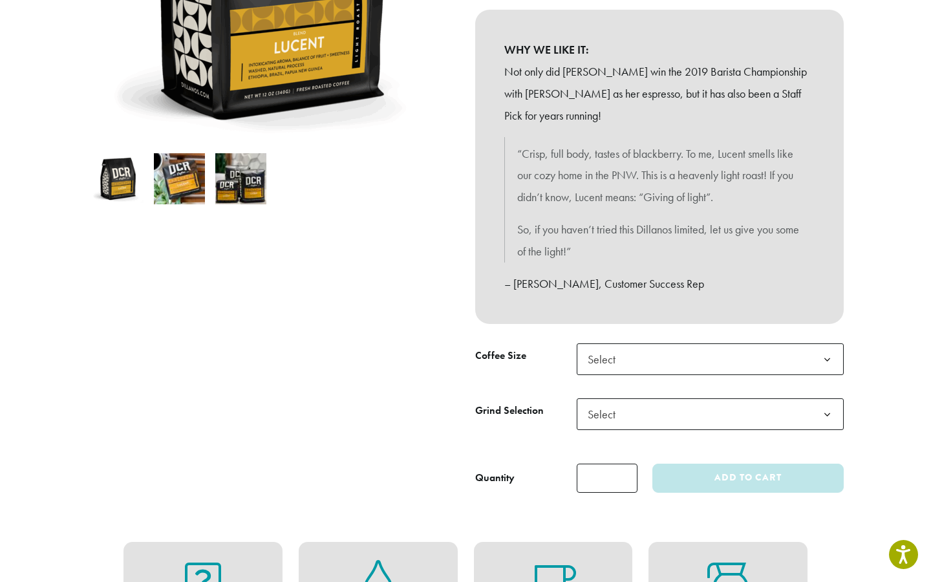
click at [780, 412] on span "Select" at bounding box center [710, 414] width 267 height 32
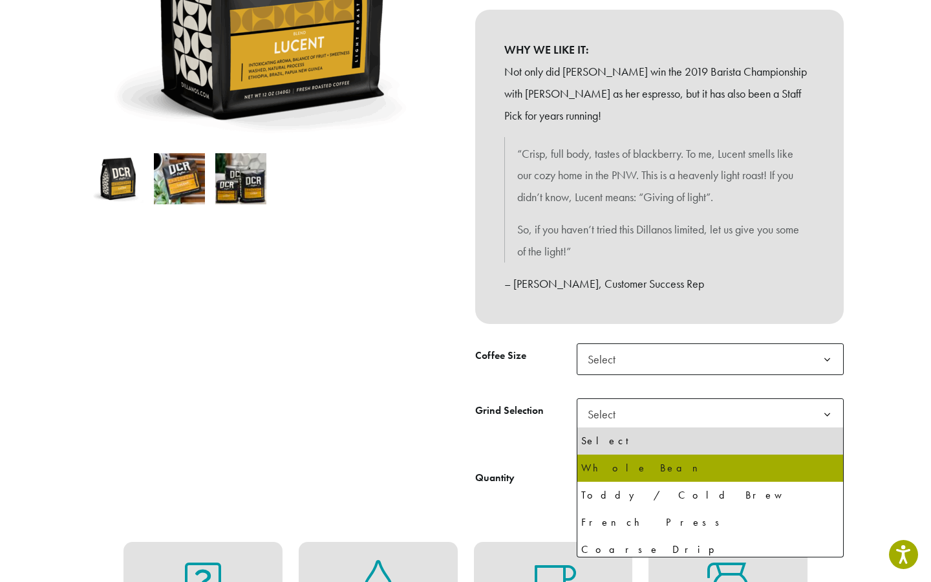
select select "**********"
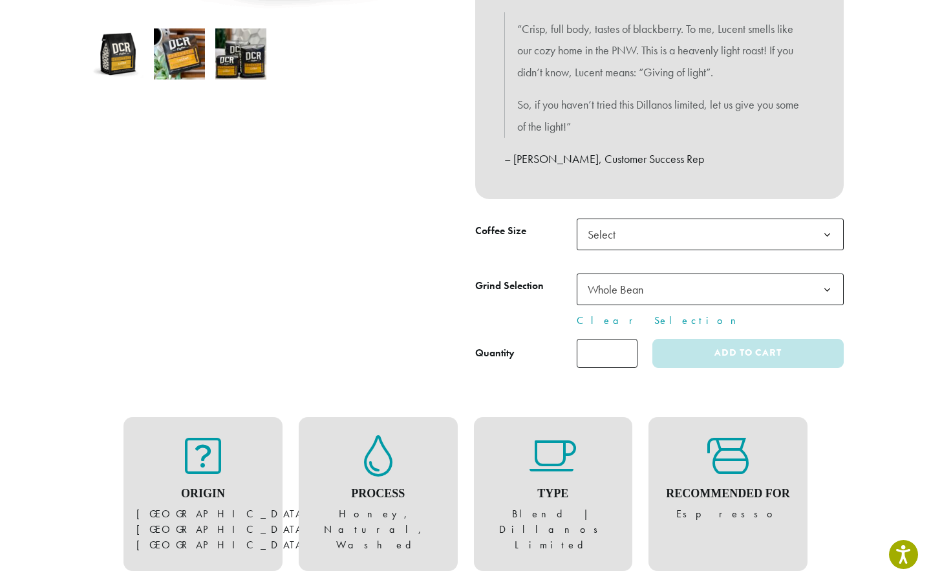
scroll to position [380, 0]
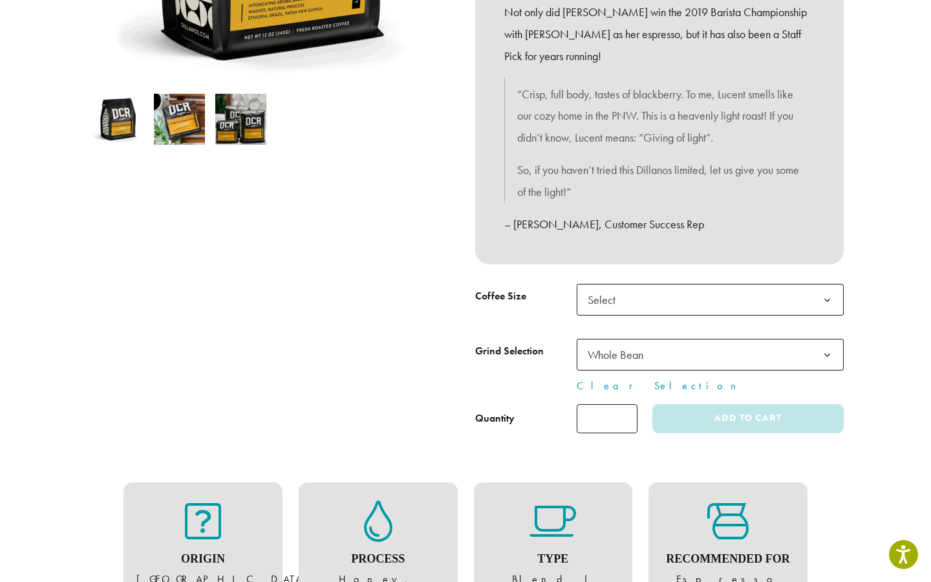
click at [707, 304] on span "Select" at bounding box center [710, 300] width 267 height 32
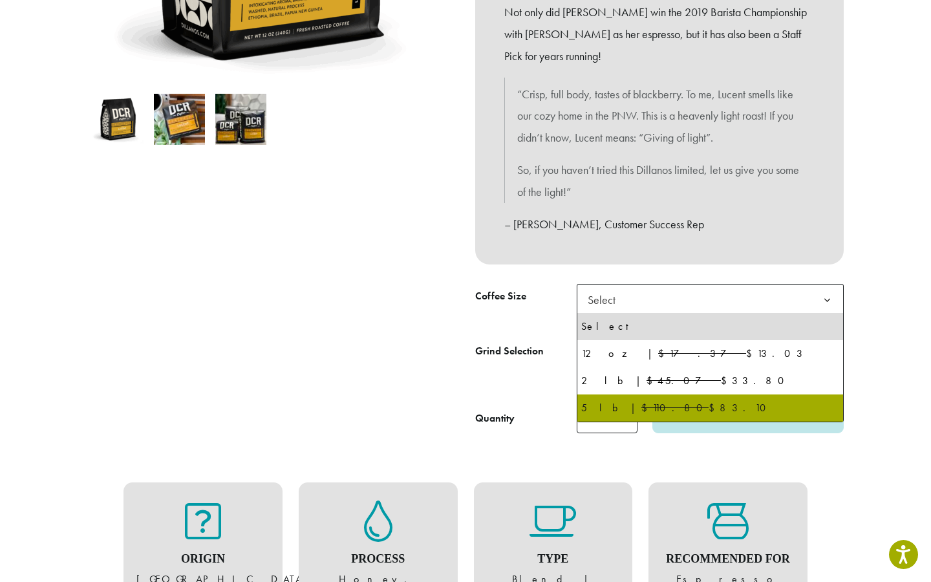
select select "**********"
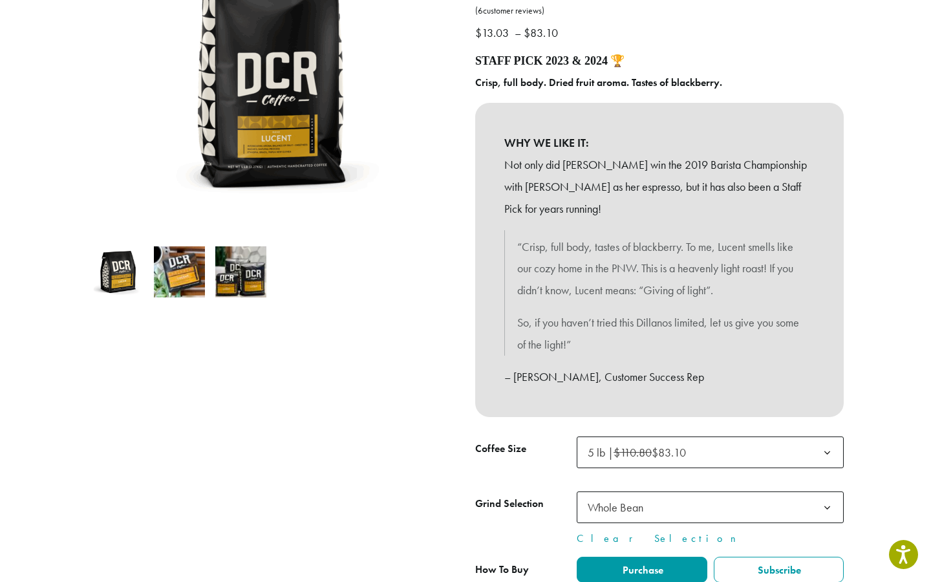
scroll to position [253, 0]
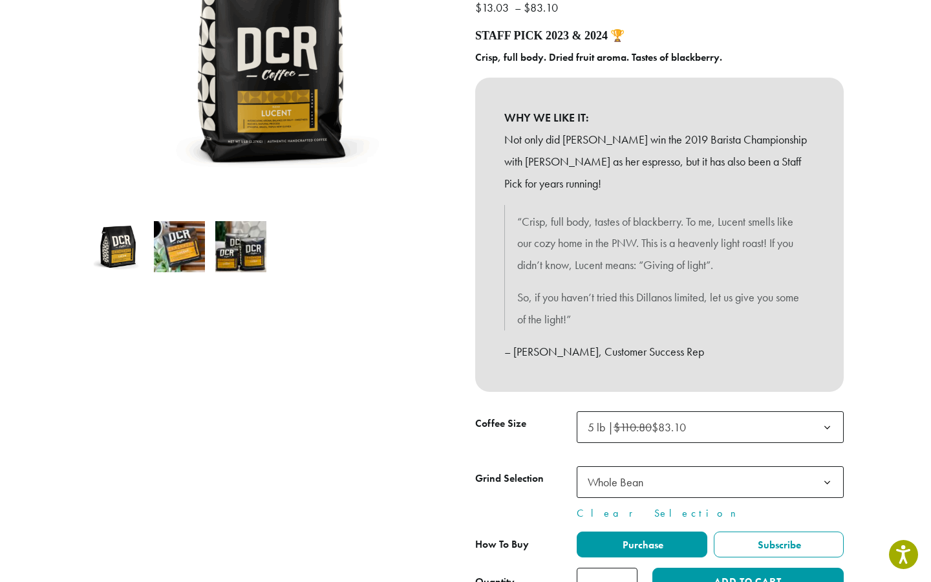
click at [662, 420] on span "5 lb | $110.80 $83.10" at bounding box center [637, 427] width 98 height 15
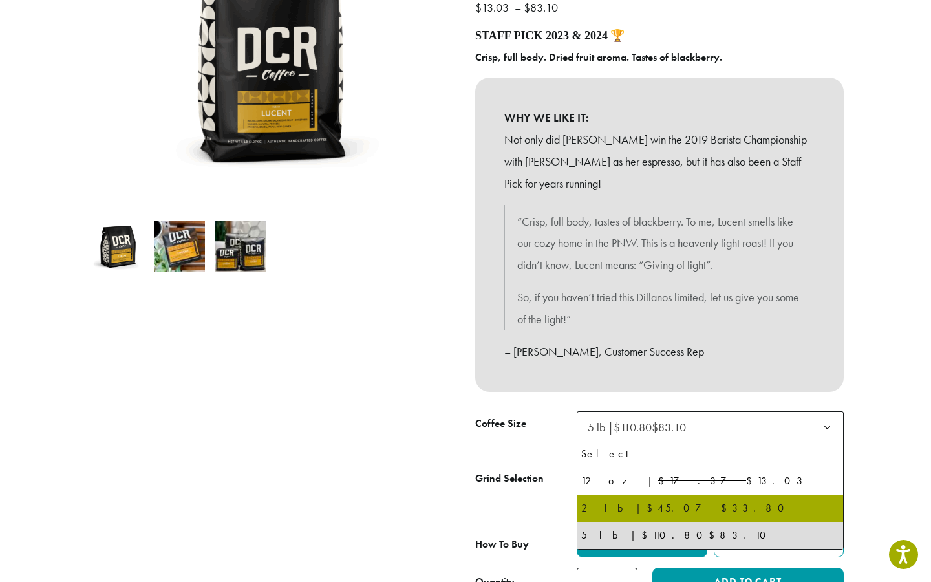
select select "**********"
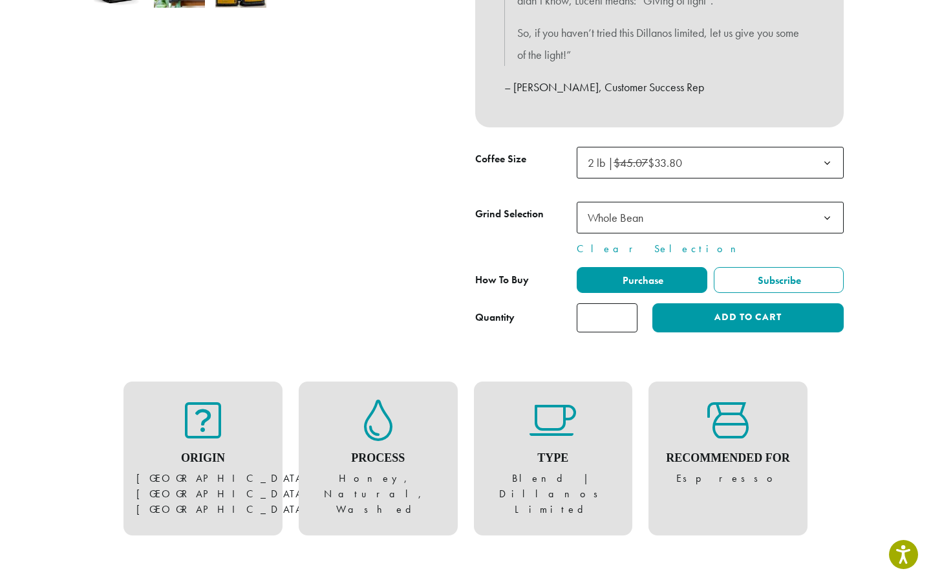
scroll to position [484, 0]
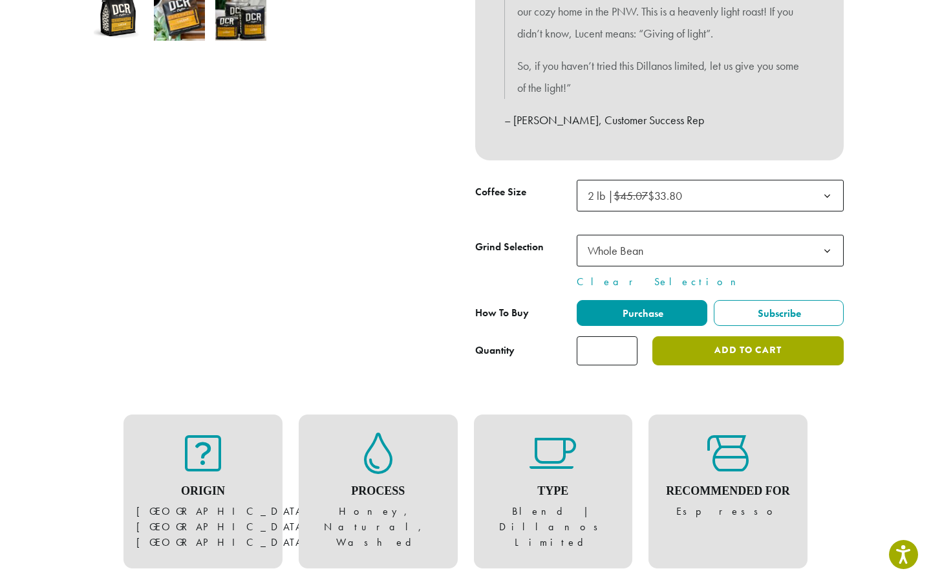
click at [760, 352] on button "Add to cart" at bounding box center [747, 350] width 191 height 29
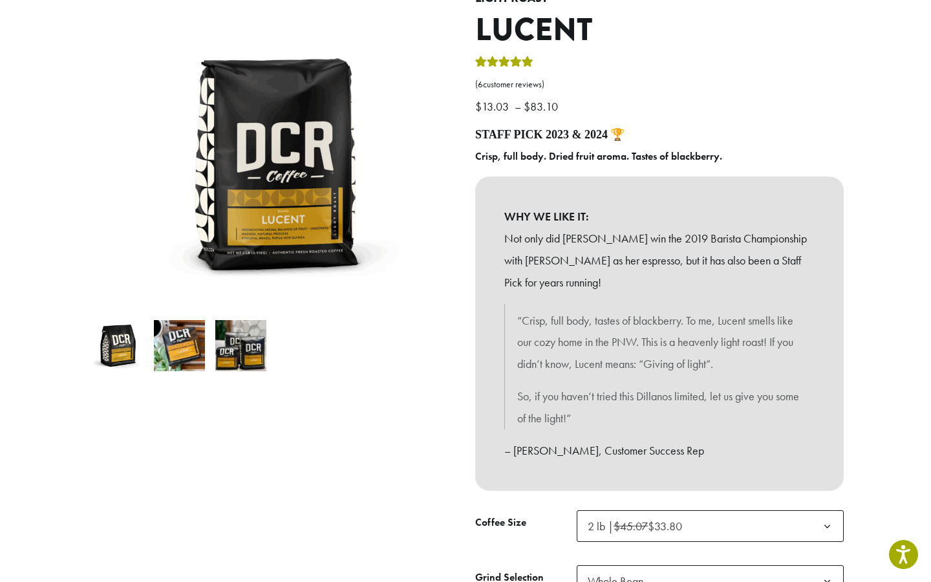
scroll to position [0, 0]
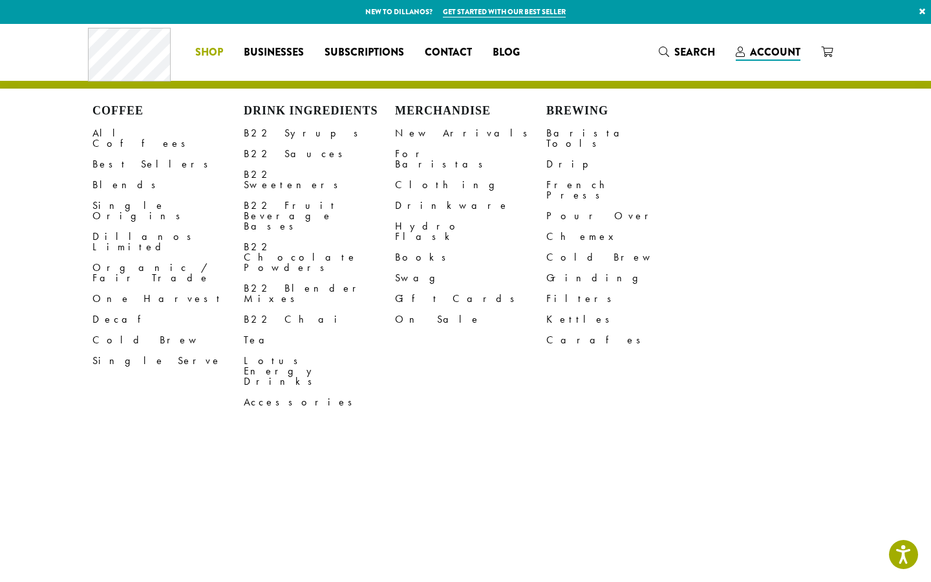
click at [214, 55] on li "Coffee All Coffees Best Sellers Blends Single Origins Dillanos Limited Organic …" at bounding box center [209, 52] width 48 height 21
click at [835, 50] on link at bounding box center [827, 51] width 32 height 21
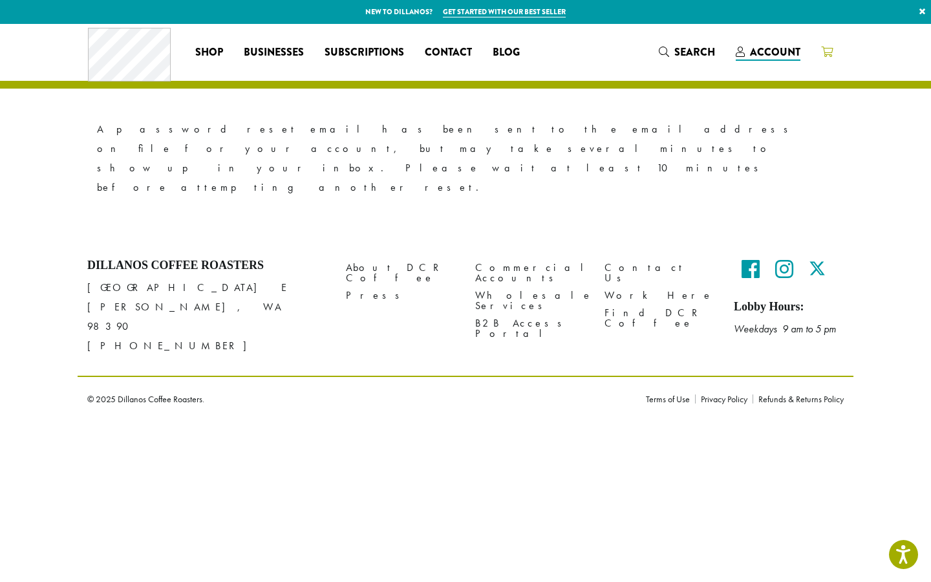
click at [814, 49] on link at bounding box center [827, 51] width 32 height 21
click at [827, 55] on icon at bounding box center [827, 52] width 12 height 10
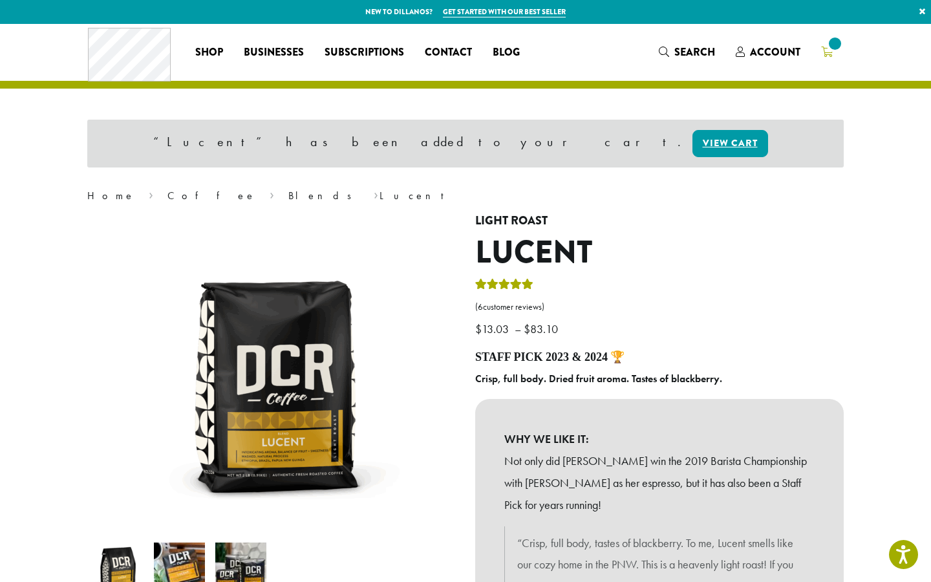
click at [830, 45] on span at bounding box center [834, 43] width 17 height 17
click at [833, 47] on span "1" at bounding box center [834, 43] width 17 height 17
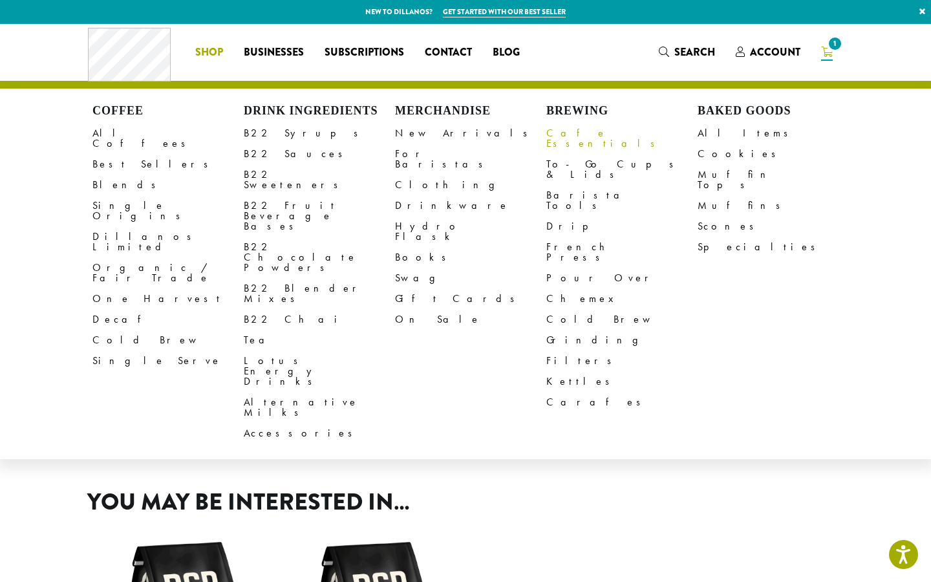
click at [595, 140] on link "Cafe Essentials" at bounding box center [621, 138] width 151 height 31
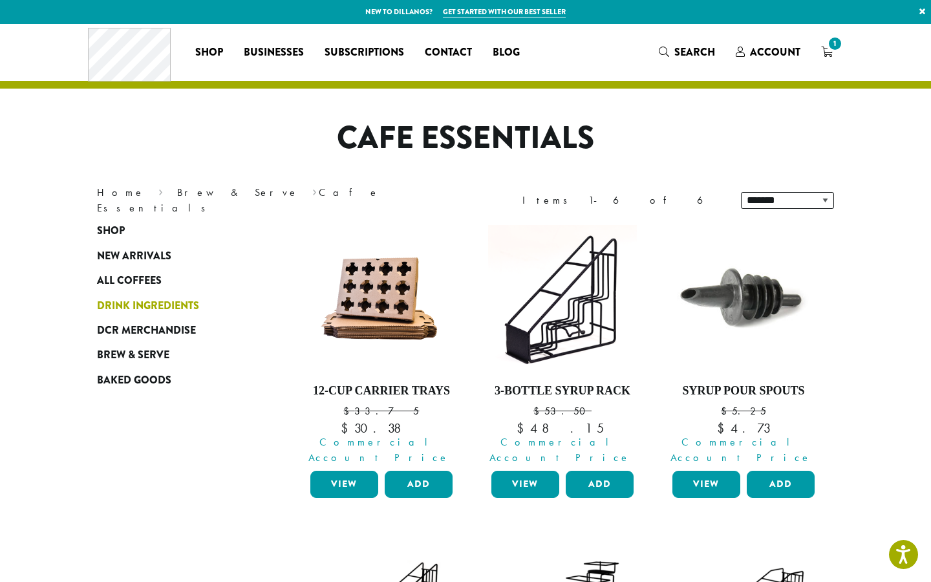
click at [175, 312] on span "Drink Ingredients" at bounding box center [148, 306] width 102 height 16
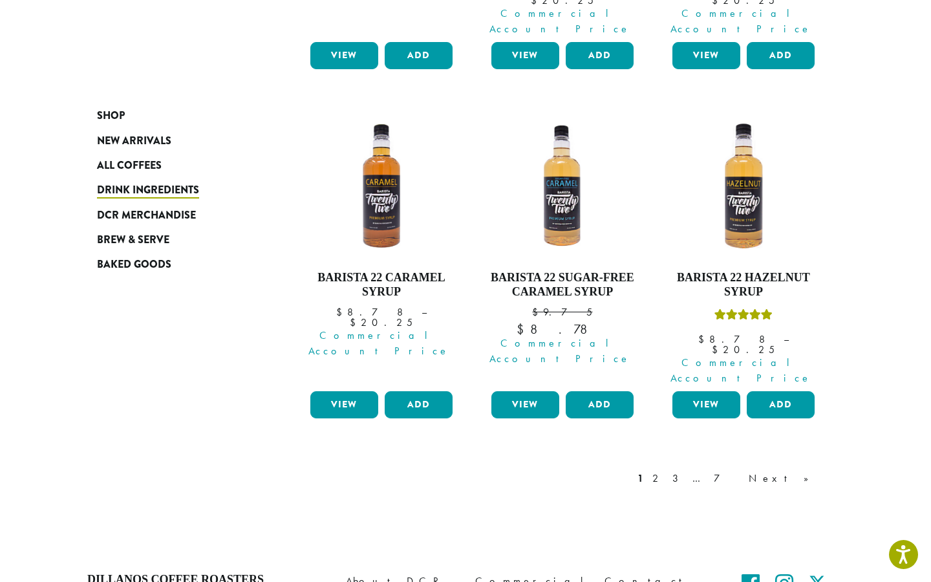
scroll to position [1174, 0]
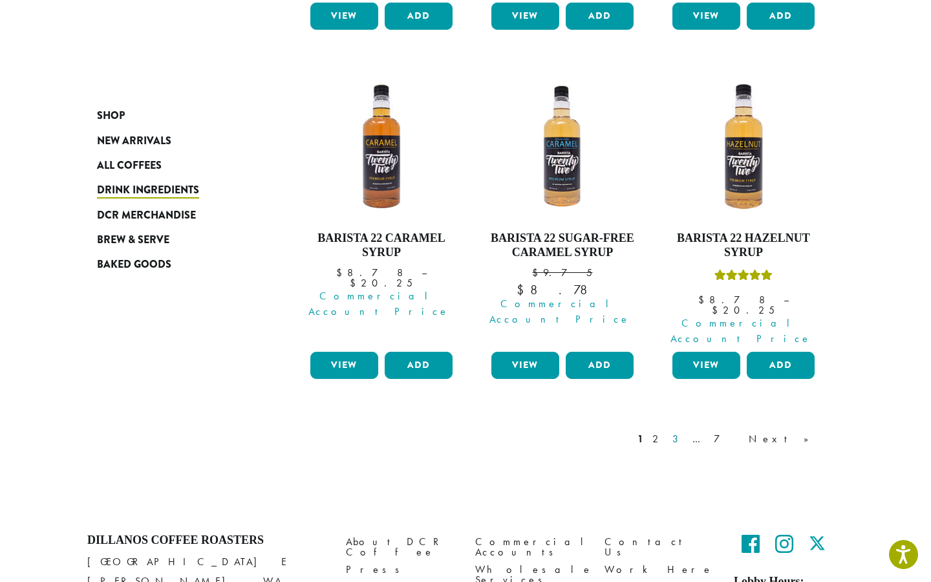
click at [686, 431] on link "3" at bounding box center [678, 439] width 16 height 16
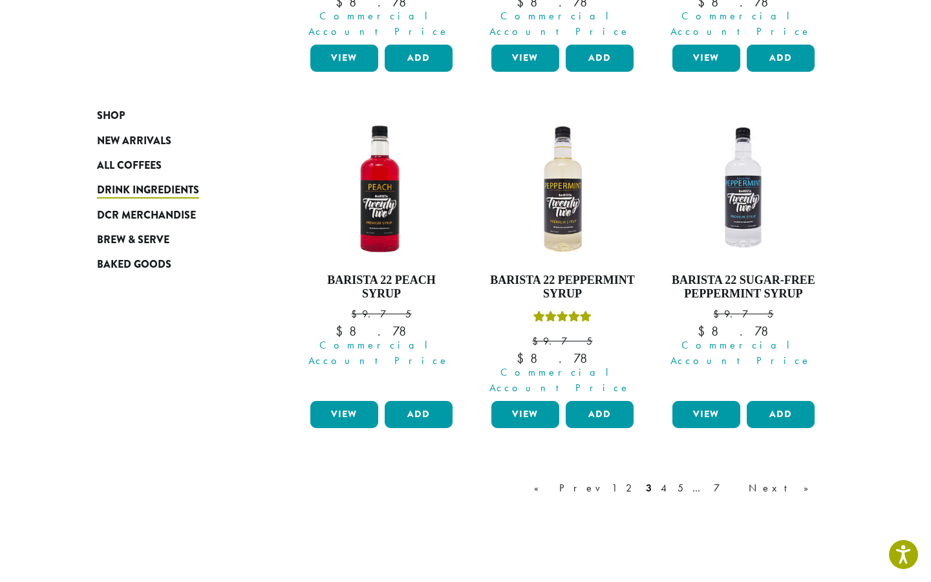
scroll to position [1210, 0]
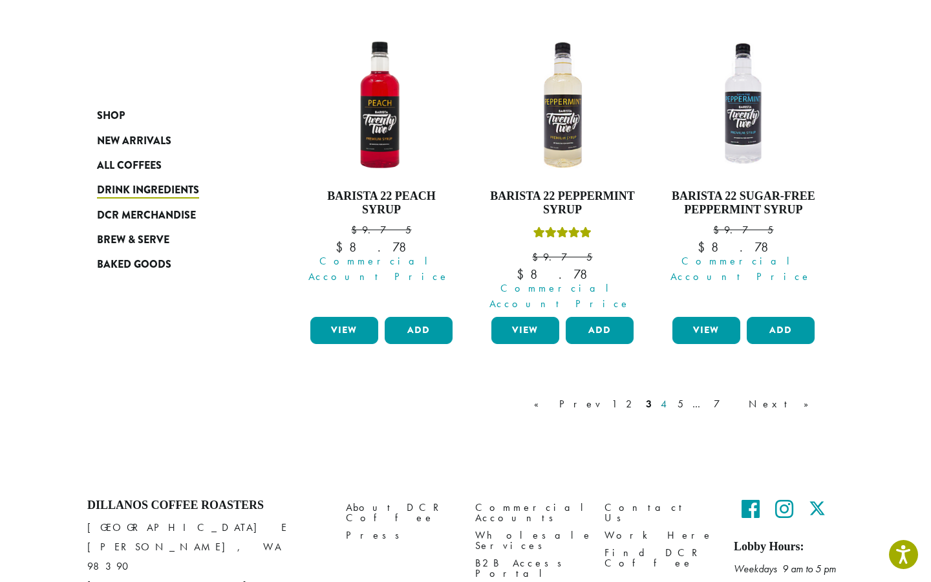
click at [671, 396] on link "4" at bounding box center [664, 404] width 13 height 16
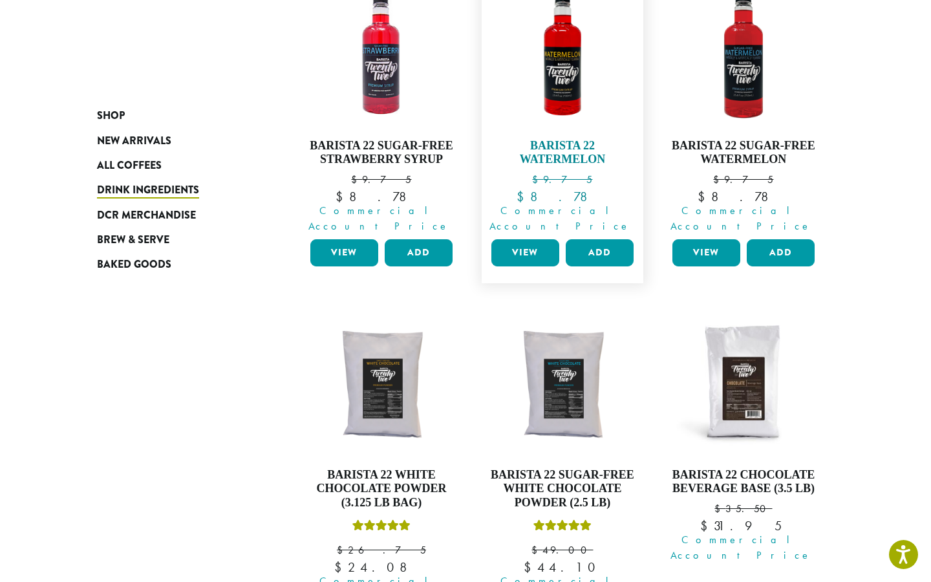
scroll to position [1223, 0]
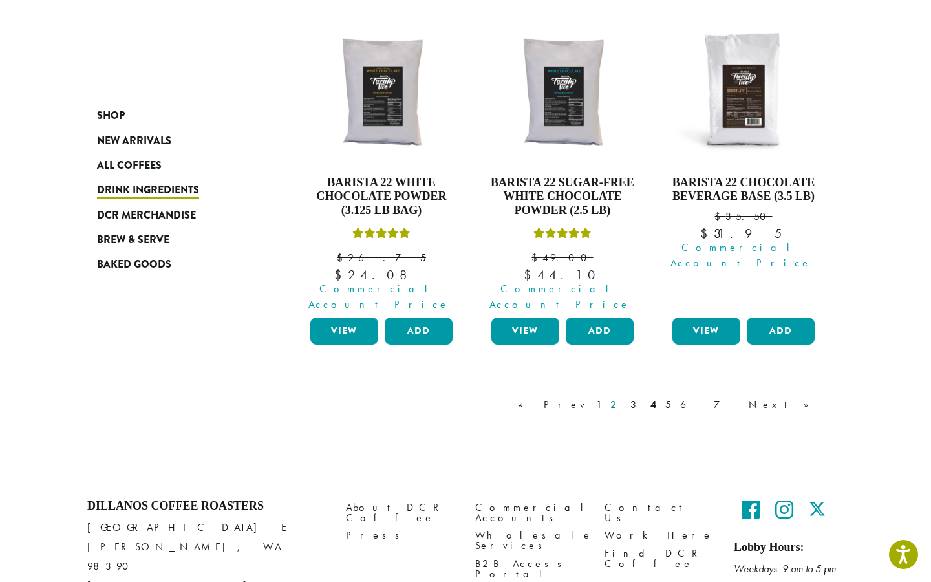
click at [624, 397] on link "2" at bounding box center [616, 405] width 16 height 16
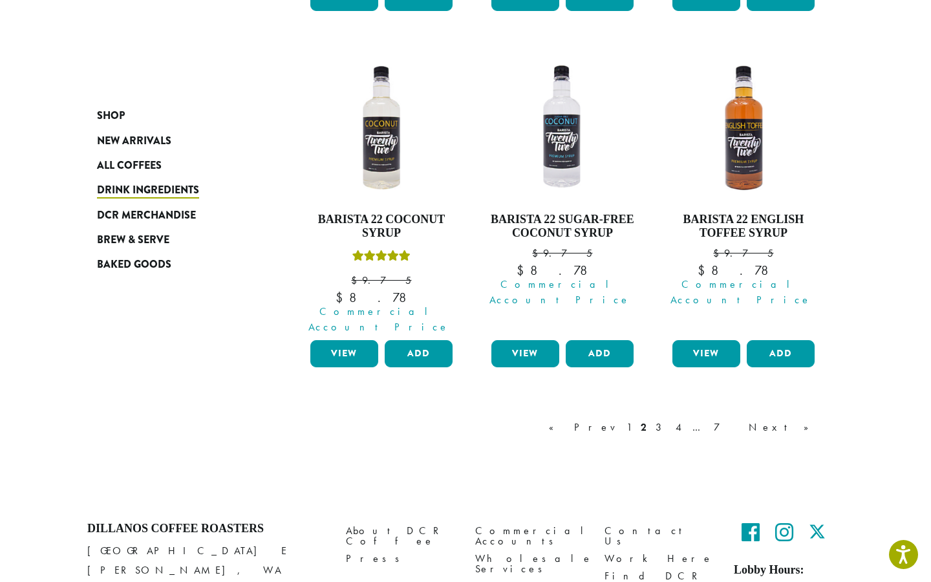
scroll to position [1237, 0]
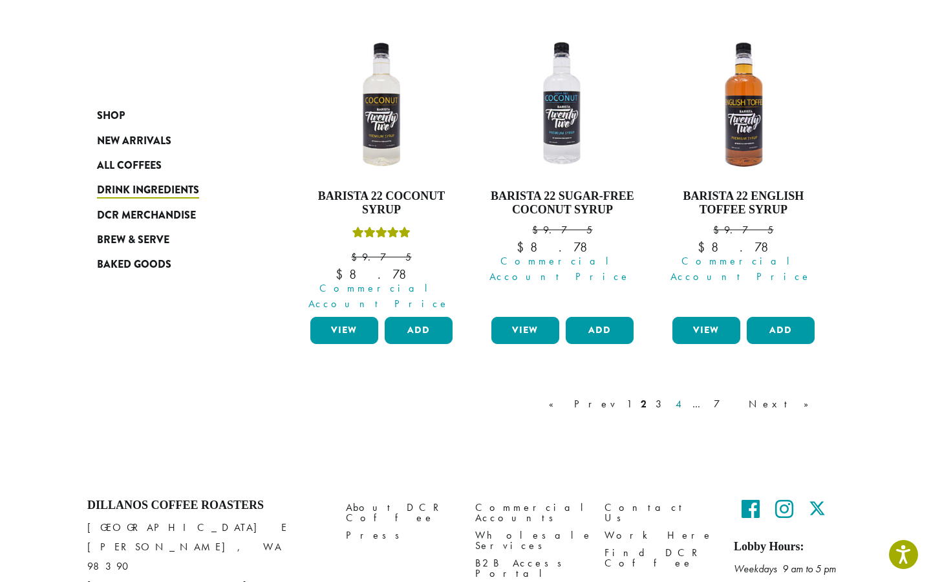
click at [686, 396] on link "4" at bounding box center [679, 404] width 13 height 16
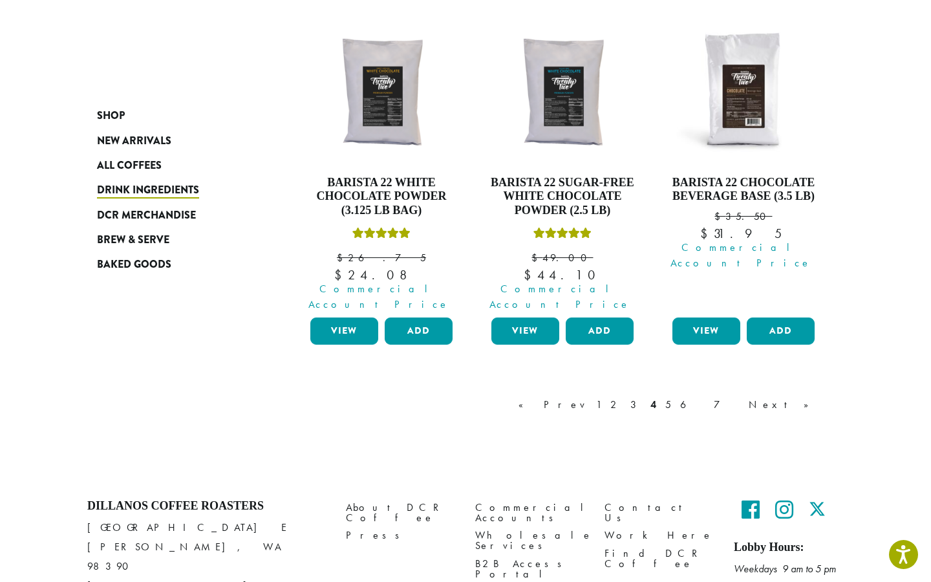
scroll to position [1216, 0]
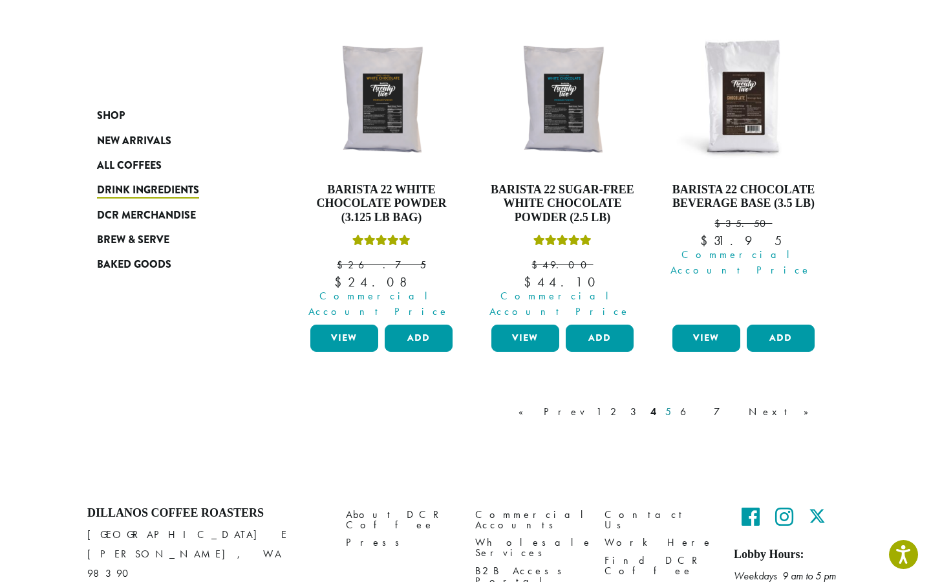
click at [674, 404] on link "5" at bounding box center [668, 412] width 11 height 16
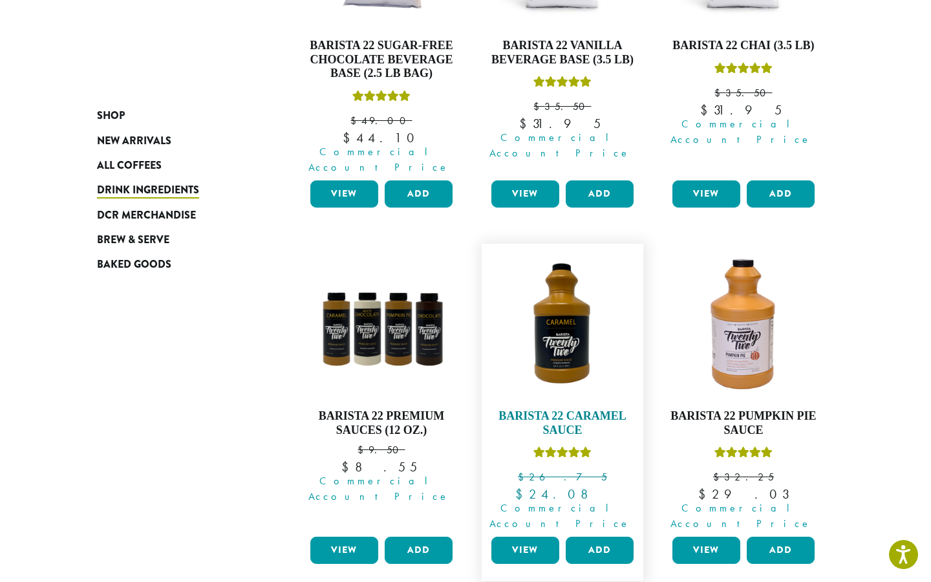
scroll to position [353, 0]
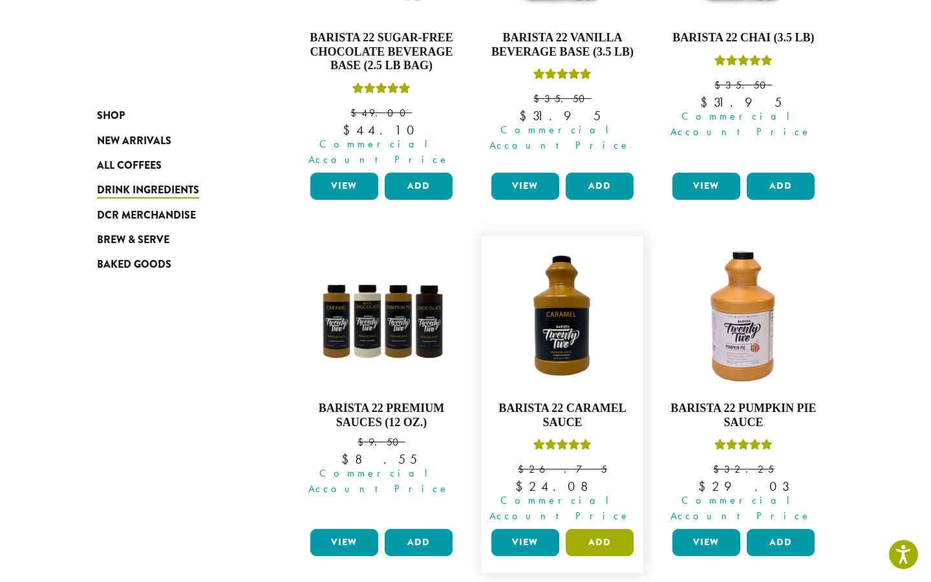
click at [592, 529] on button "Add" at bounding box center [600, 542] width 68 height 27
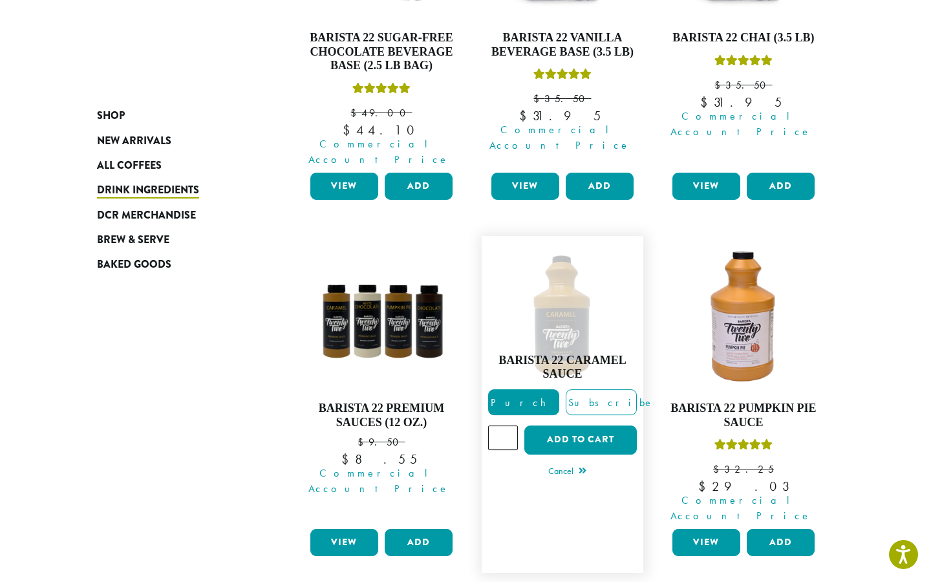
click at [511, 425] on input "*" at bounding box center [503, 437] width 30 height 25
click at [508, 425] on input "*" at bounding box center [503, 437] width 30 height 25
type input "*"
click at [508, 425] on input "*" at bounding box center [503, 437] width 30 height 25
click at [583, 425] on button "Add to cart" at bounding box center [580, 439] width 113 height 29
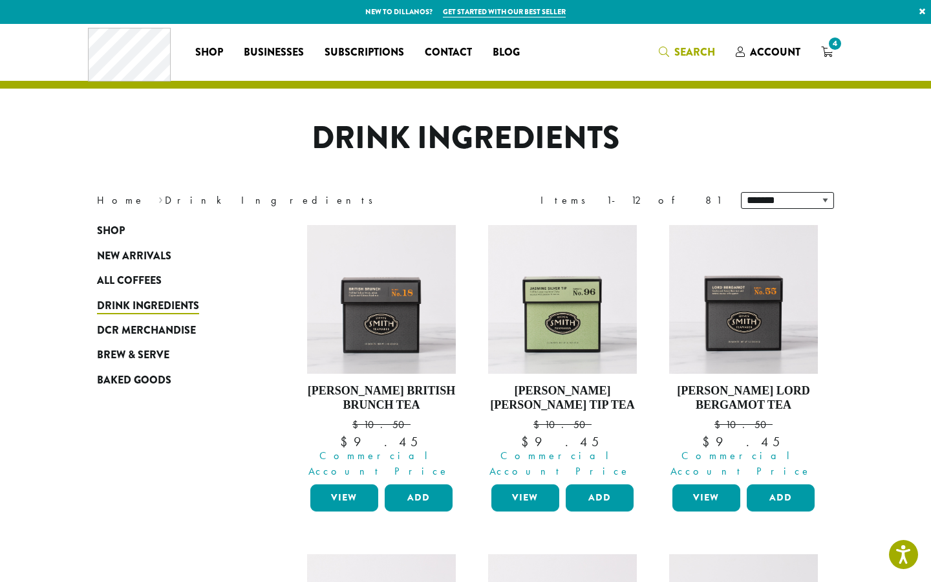
click at [715, 58] on span "Search" at bounding box center [694, 52] width 41 height 15
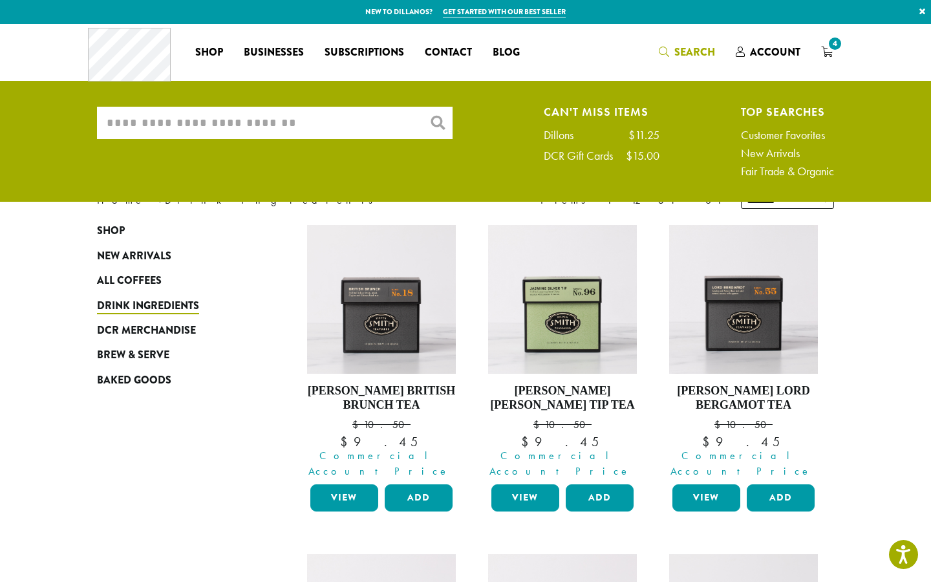
click at [297, 136] on input "What are you searching for?" at bounding box center [275, 123] width 356 height 32
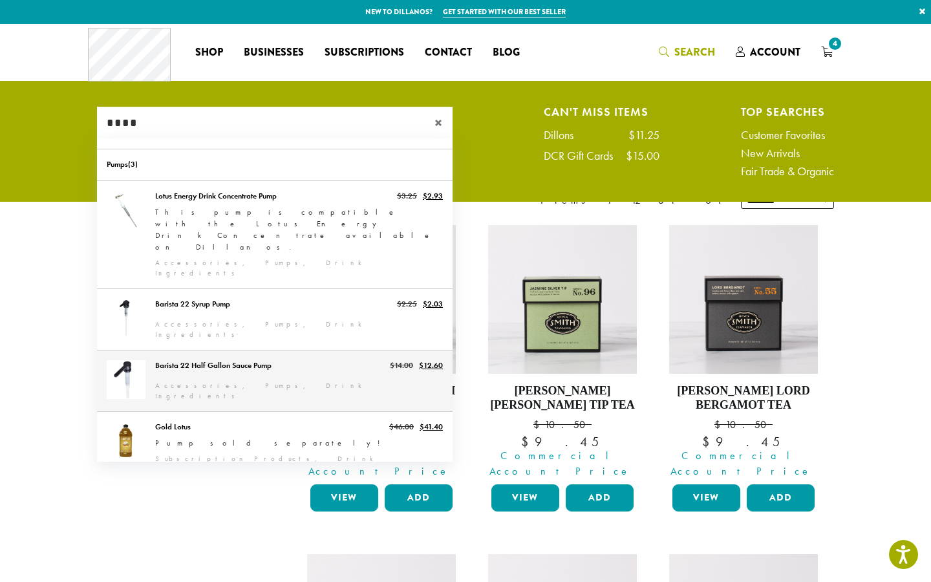
type input "****"
click at [265, 350] on link "Barista 22 Half Gallon Sauce Pump" at bounding box center [275, 380] width 356 height 61
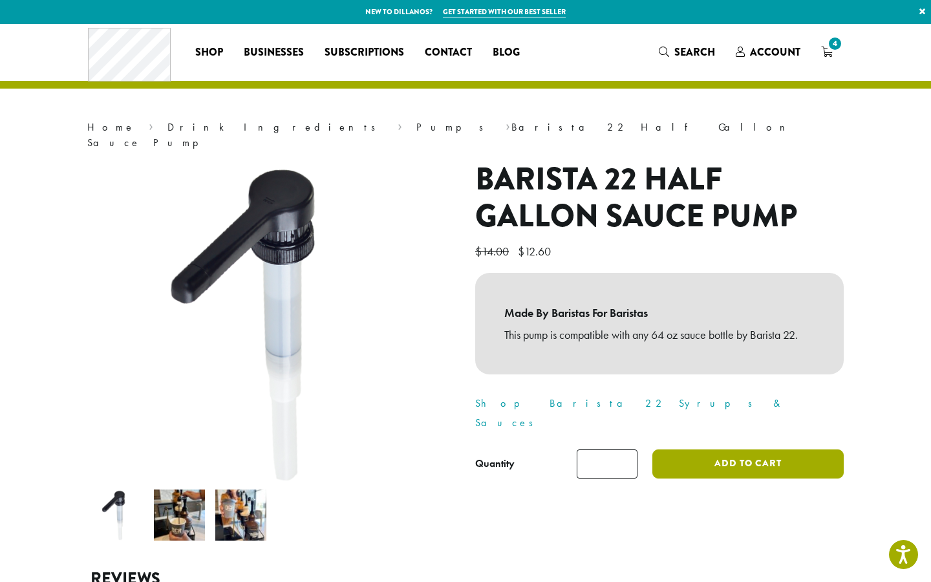
click at [753, 449] on button "Add to cart" at bounding box center [747, 463] width 191 height 29
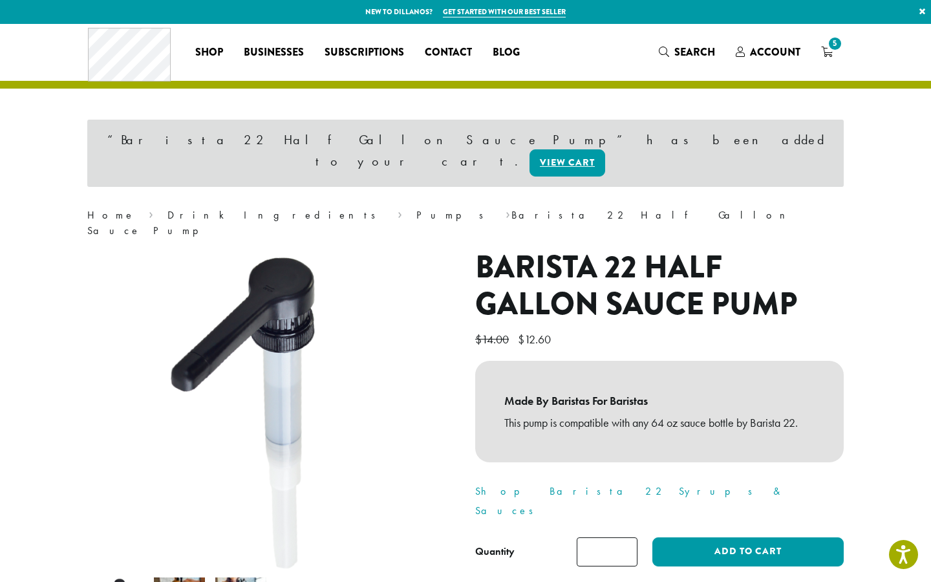
click at [830, 55] on icon "5" at bounding box center [827, 52] width 12 height 10
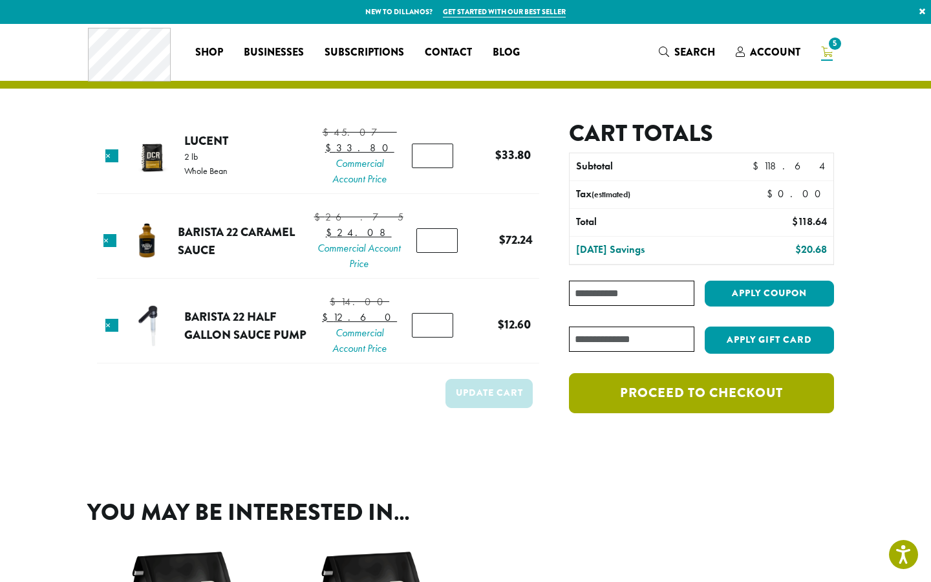
click at [656, 409] on link "Proceed to checkout" at bounding box center [701, 393] width 265 height 40
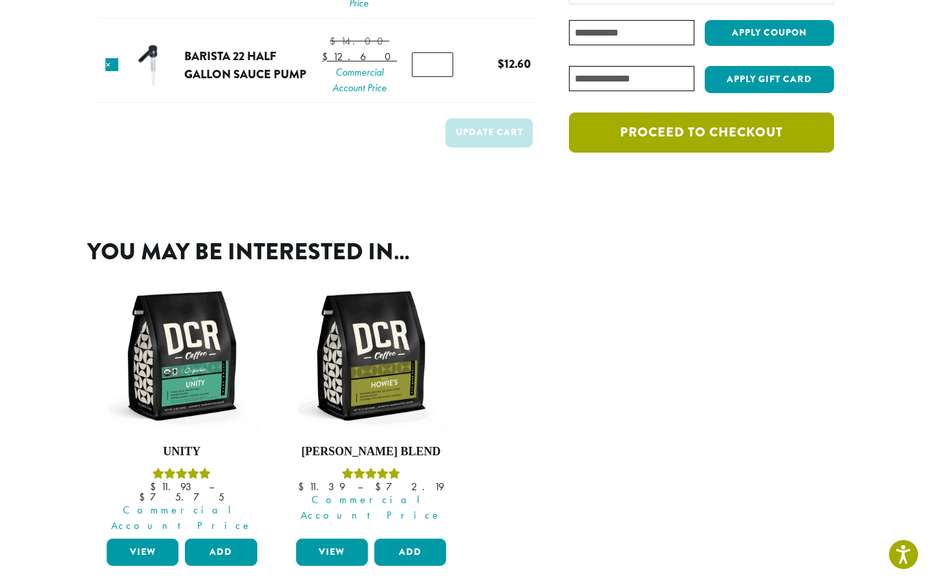
scroll to position [261, 0]
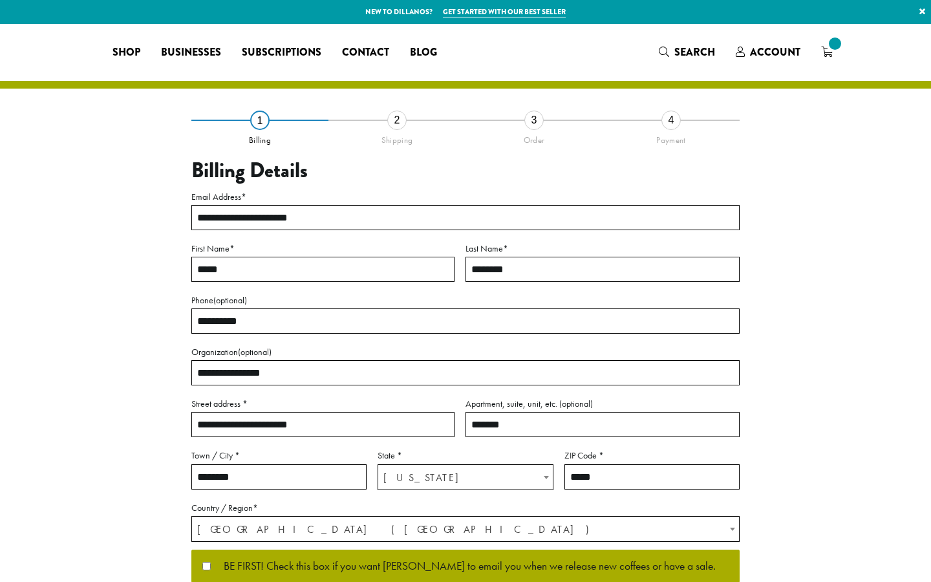
select select "**"
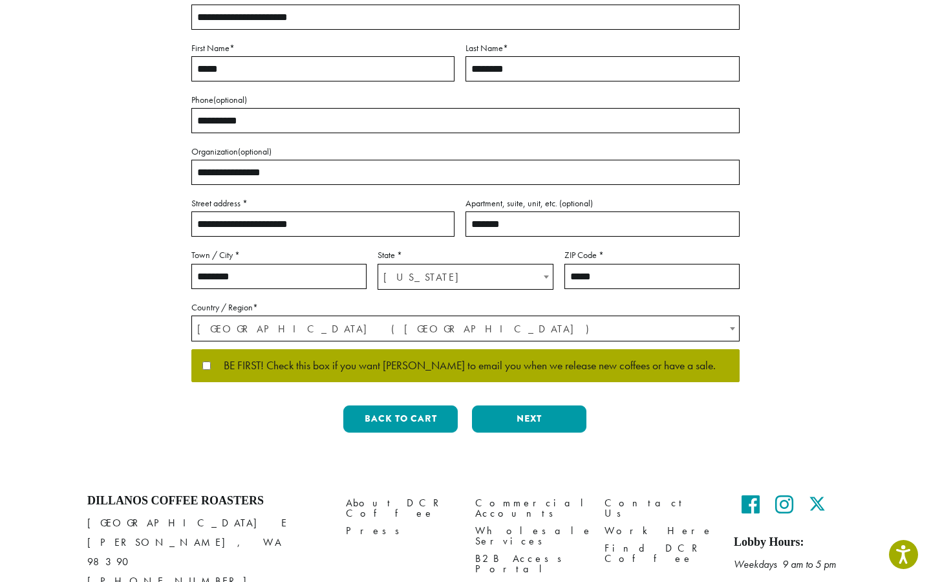
scroll to position [208, 0]
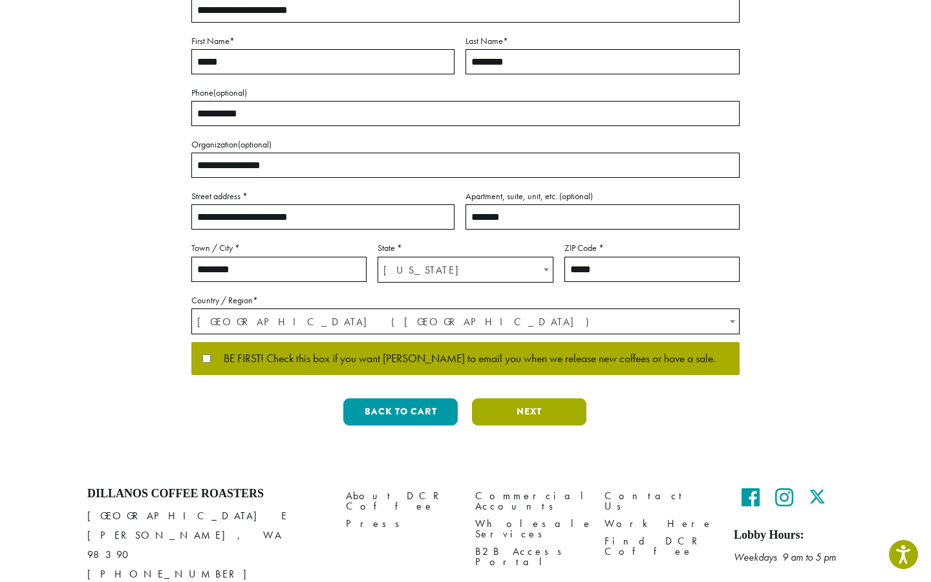
click at [526, 422] on button "Next" at bounding box center [529, 411] width 114 height 27
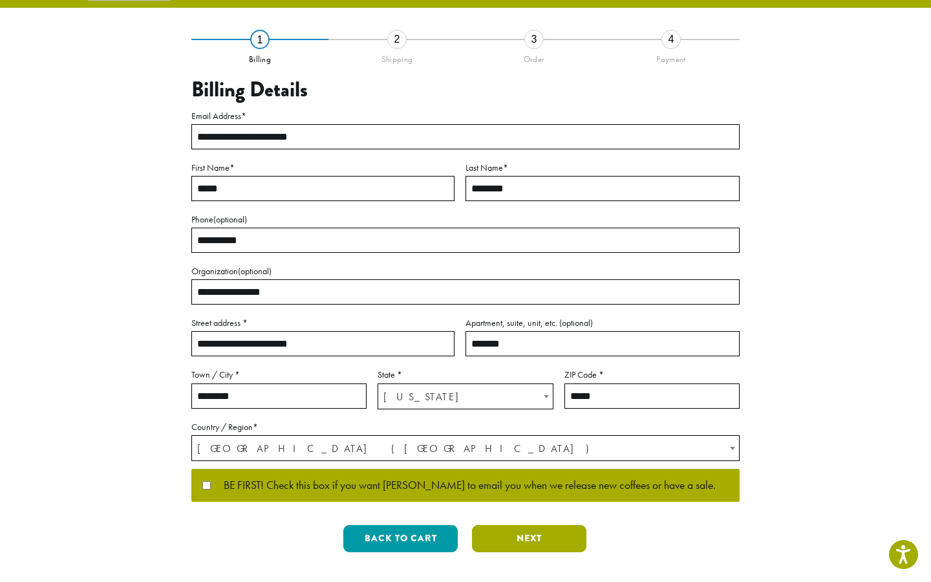
scroll to position [0, 0]
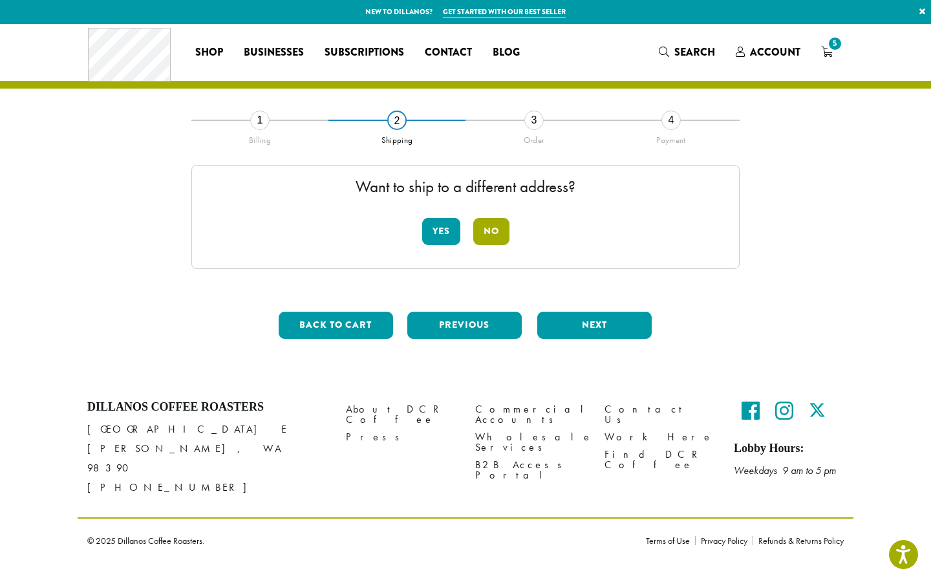
click at [497, 235] on button "No" at bounding box center [491, 231] width 36 height 27
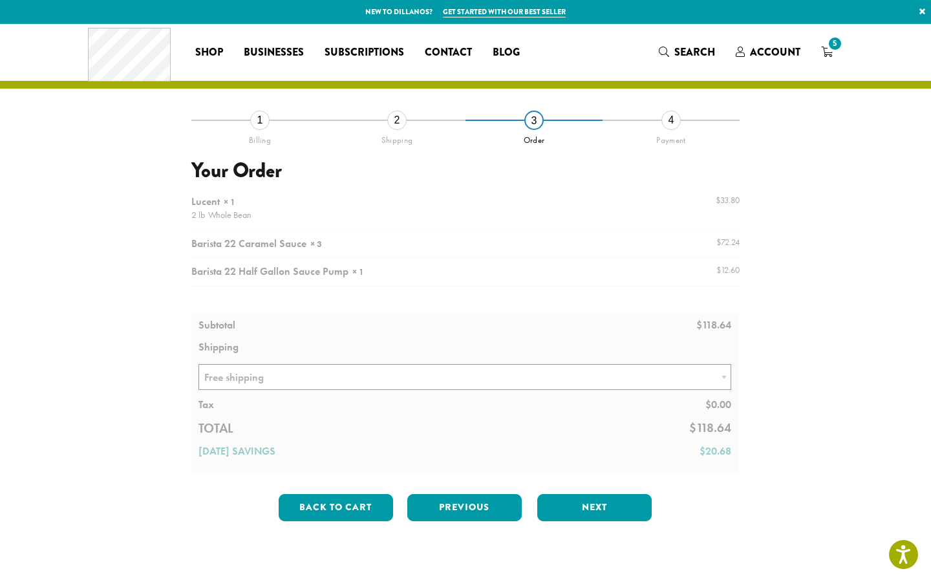
click at [462, 387] on div at bounding box center [465, 331] width 548 height 284
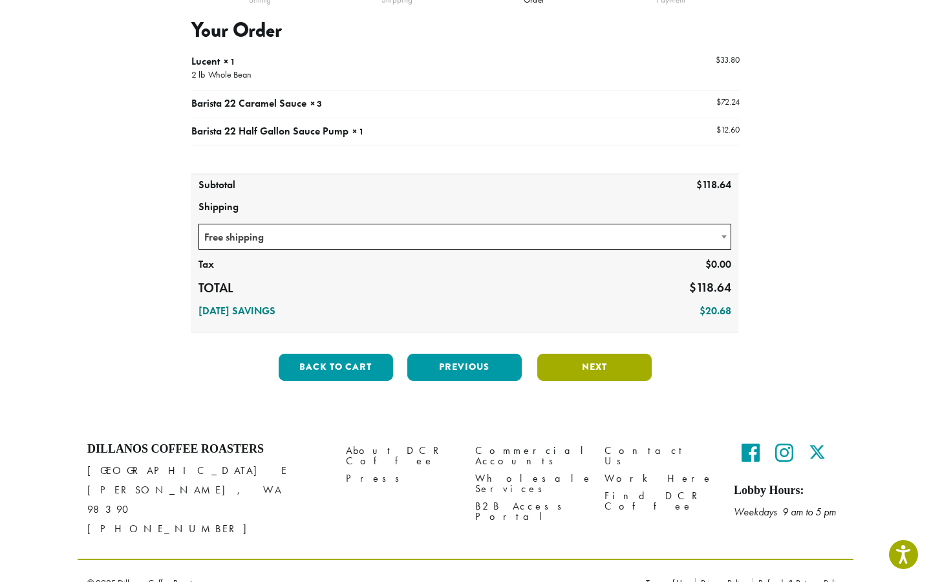
click at [605, 368] on button "Next" at bounding box center [594, 367] width 114 height 27
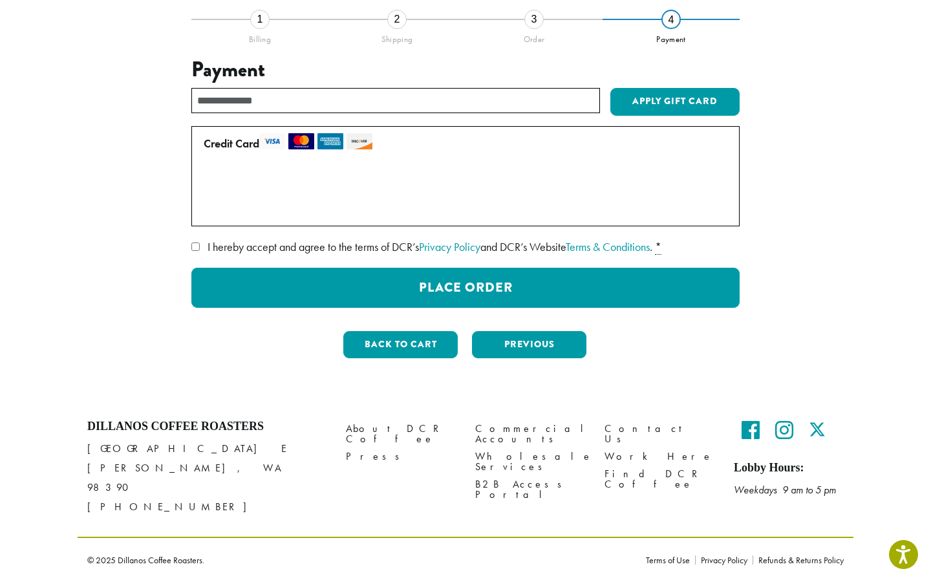
scroll to position [84, 0]
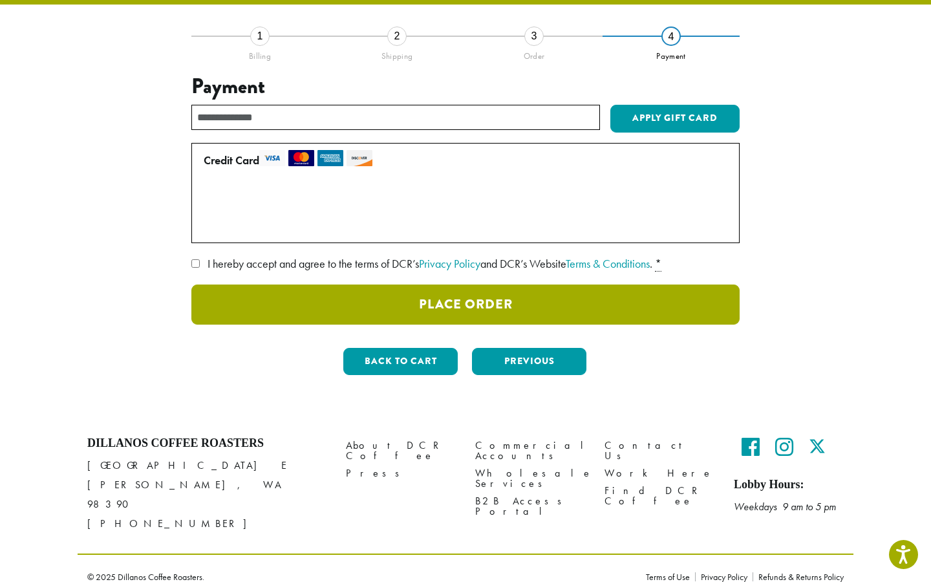
click at [273, 303] on button "Place Order" at bounding box center [465, 304] width 548 height 40
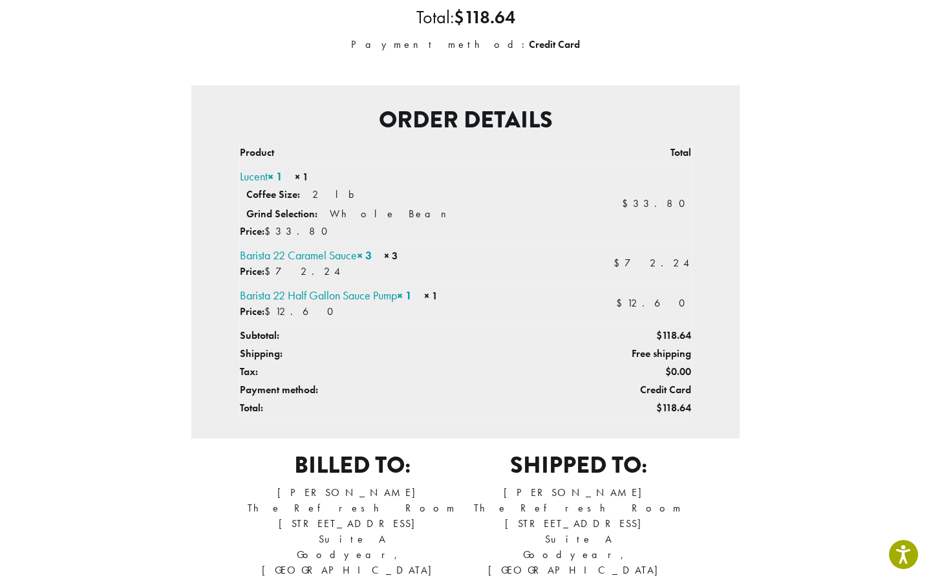
scroll to position [245, 0]
